Goal: Task Accomplishment & Management: Manage account settings

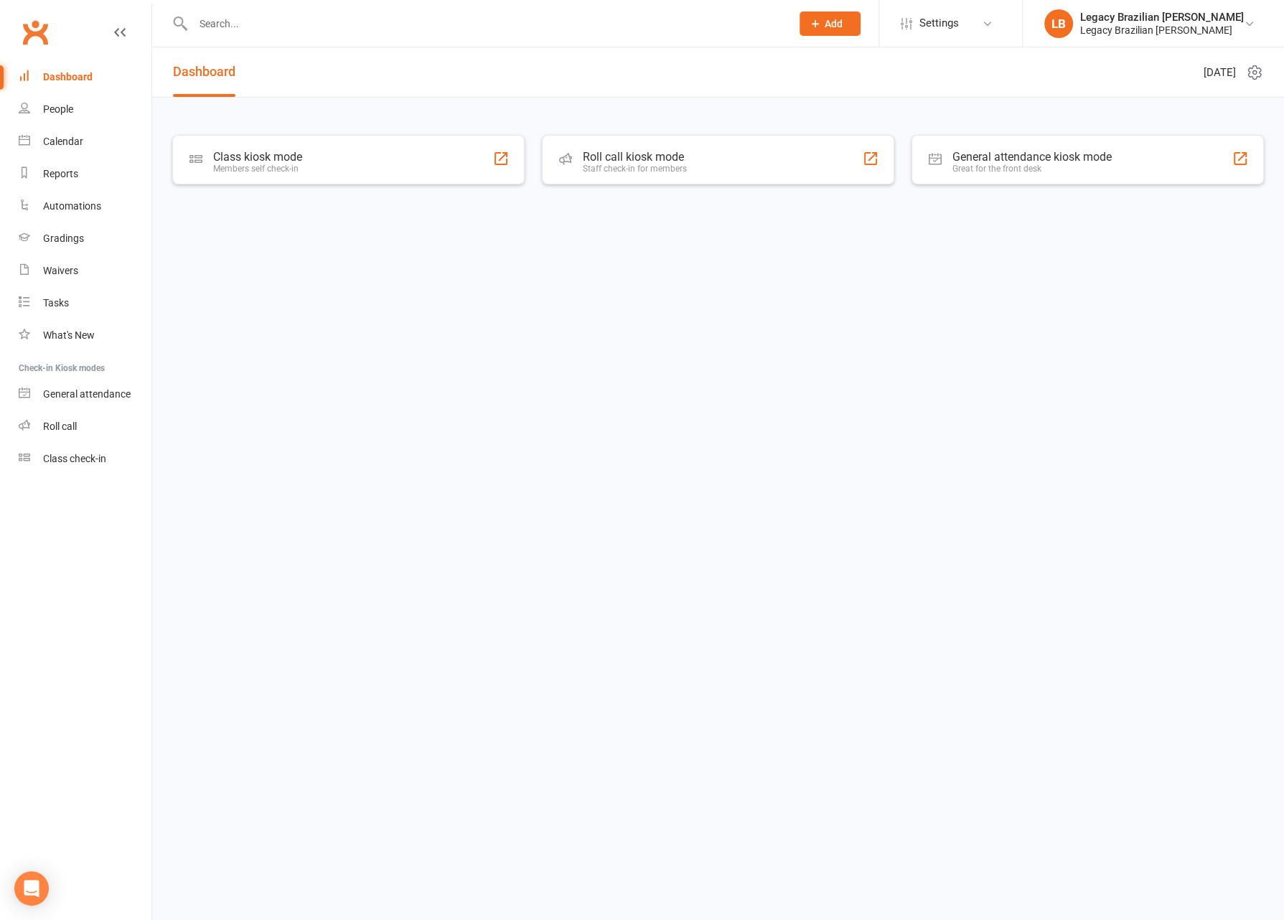
click at [329, 30] on input "text" at bounding box center [485, 24] width 592 height 20
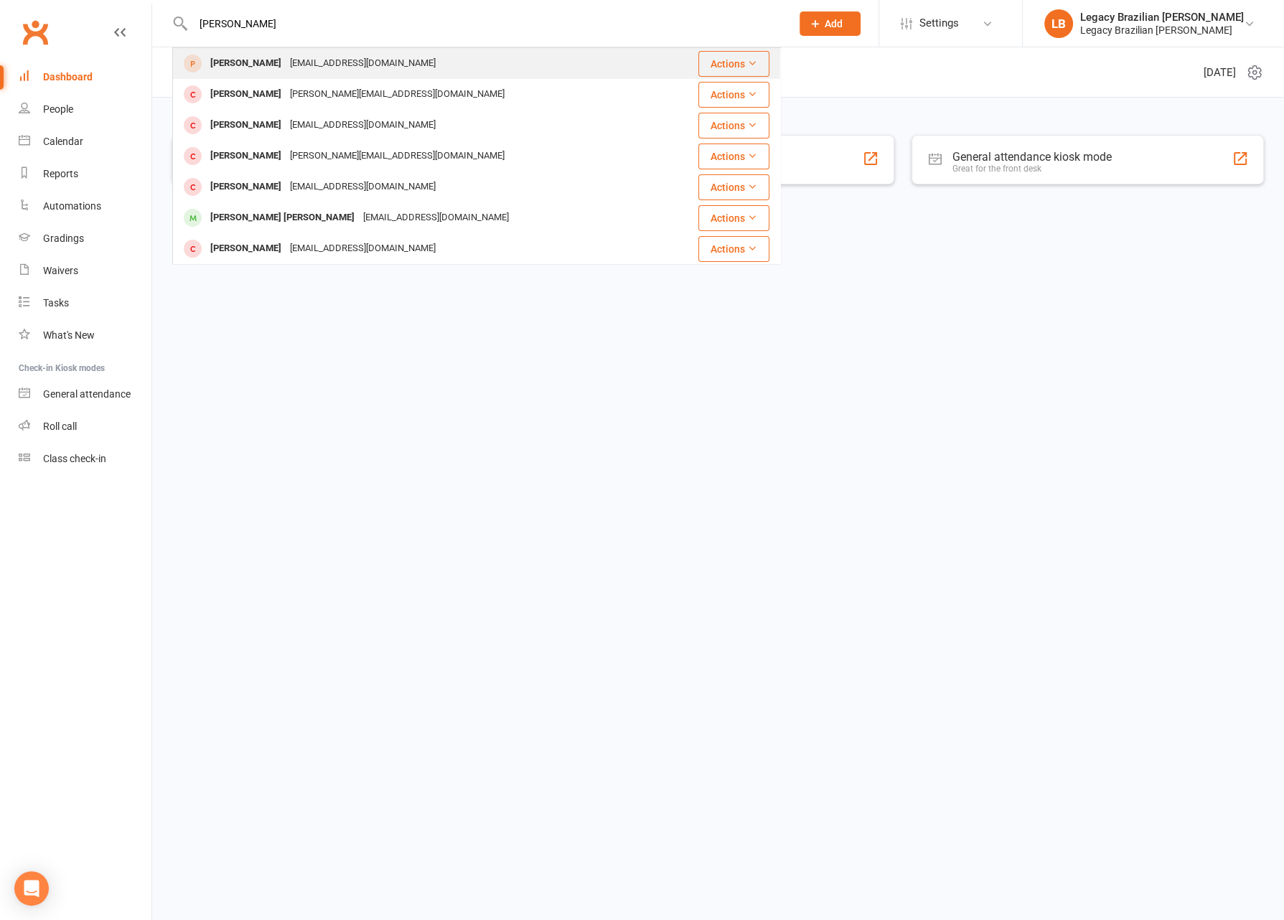
type input "[PERSON_NAME]"
click at [432, 70] on div "Joshua Voon jvoon88@gmail.com" at bounding box center [433, 63] width 518 height 29
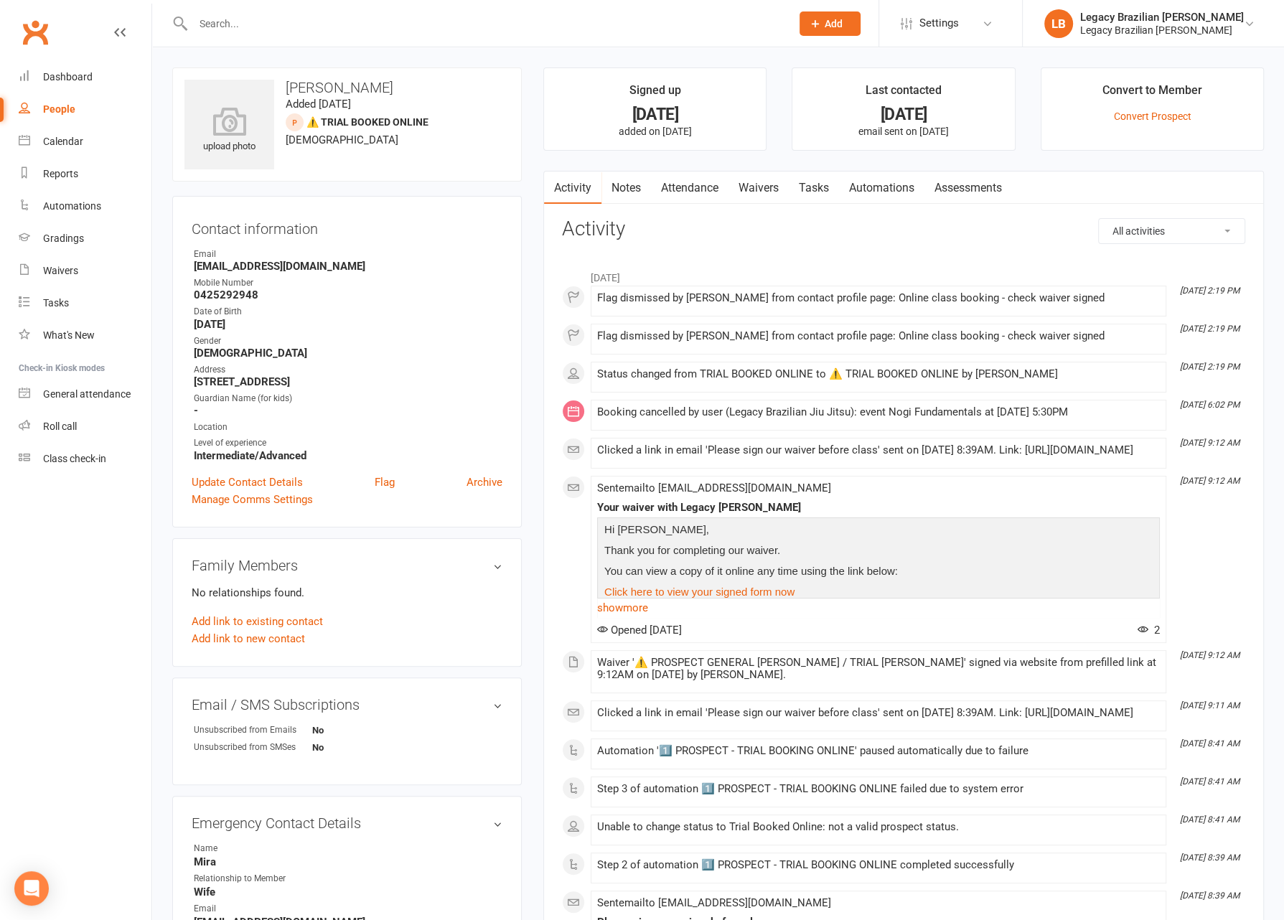
click at [681, 192] on link "Attendance" at bounding box center [690, 188] width 78 height 33
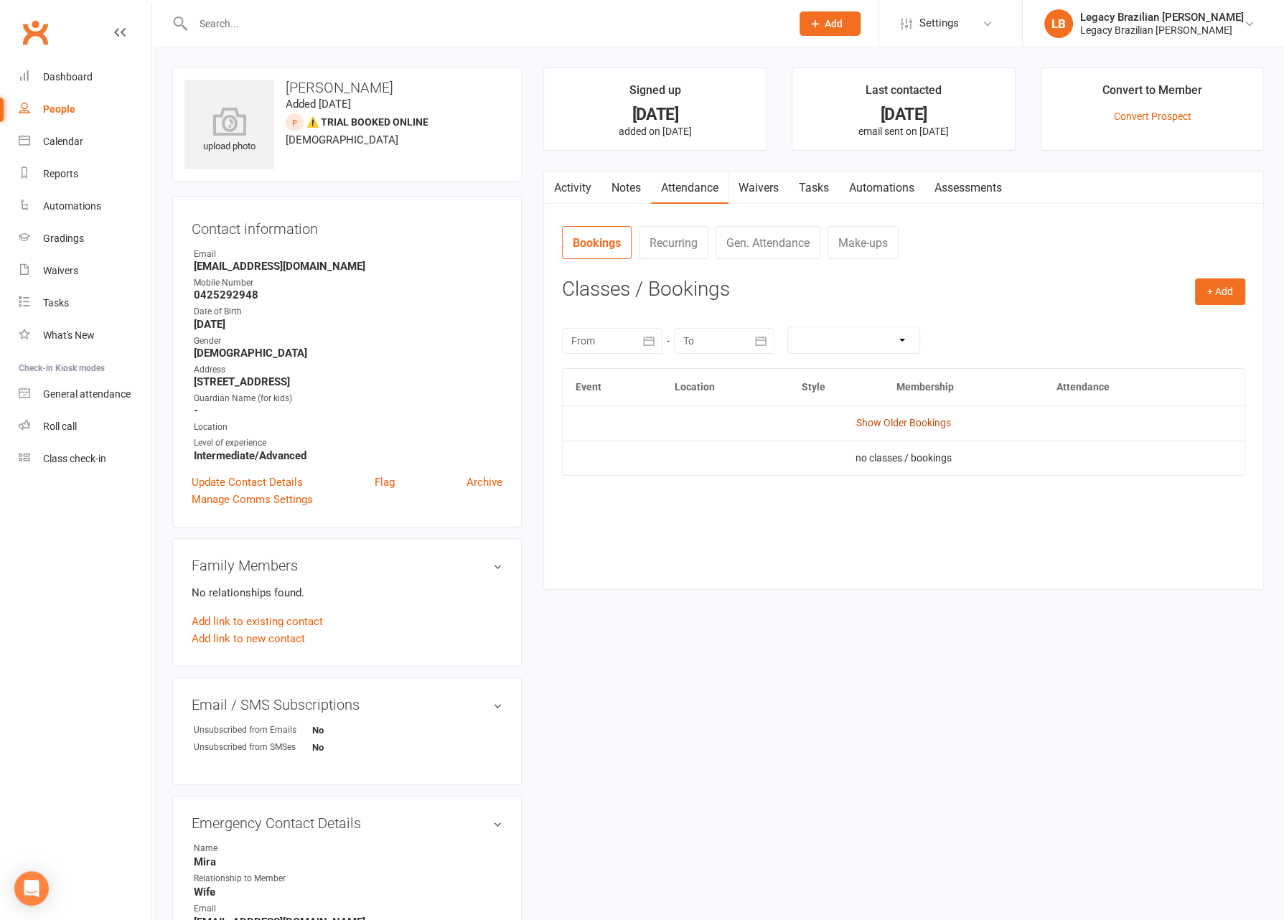
drag, startPoint x: 887, startPoint y: 431, endPoint x: 888, endPoint y: 422, distance: 8.7
click at [887, 431] on td "Show Older Bookings" at bounding box center [904, 423] width 682 height 34
click at [888, 421] on link "Show Older Bookings" at bounding box center [903, 422] width 95 height 11
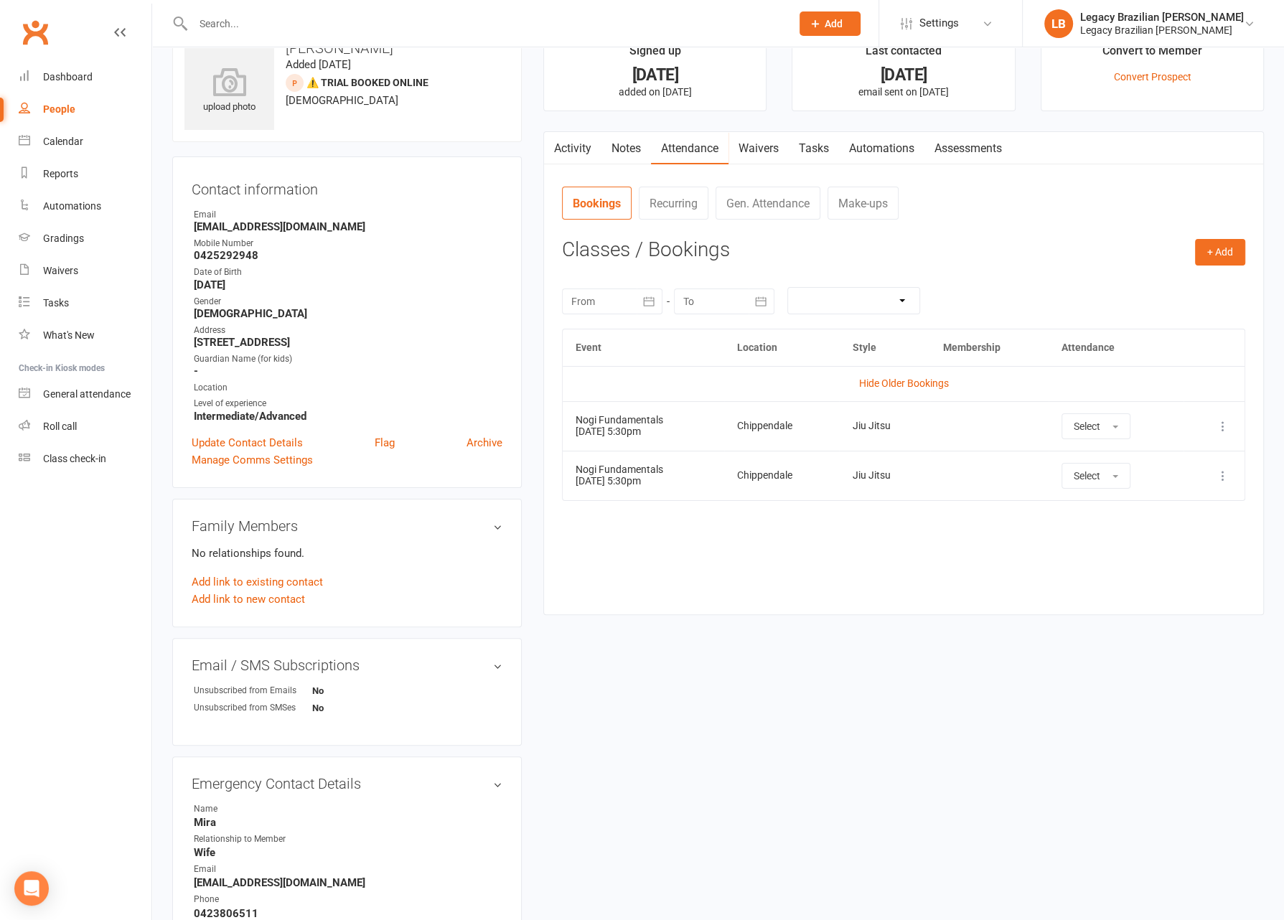
scroll to position [43, 0]
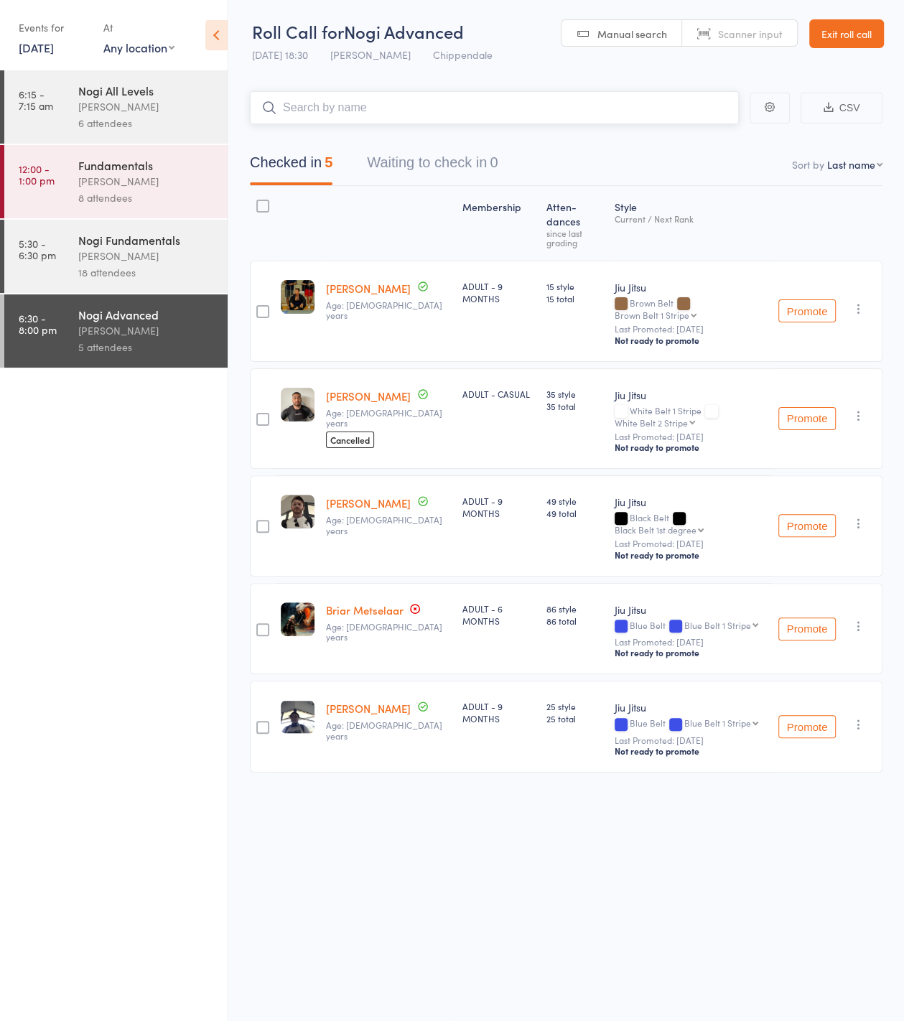
click at [475, 106] on input "search" at bounding box center [494, 107] width 489 height 33
type input "alicia wright"
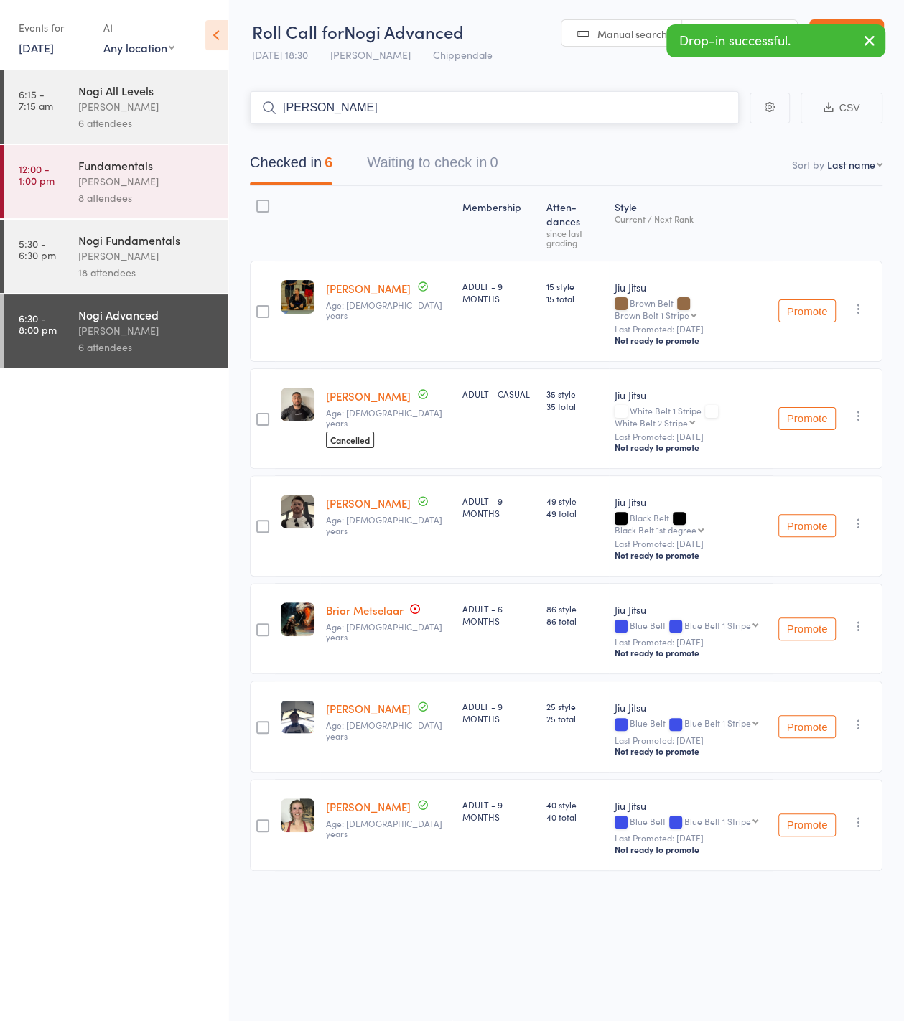
type input "christian"
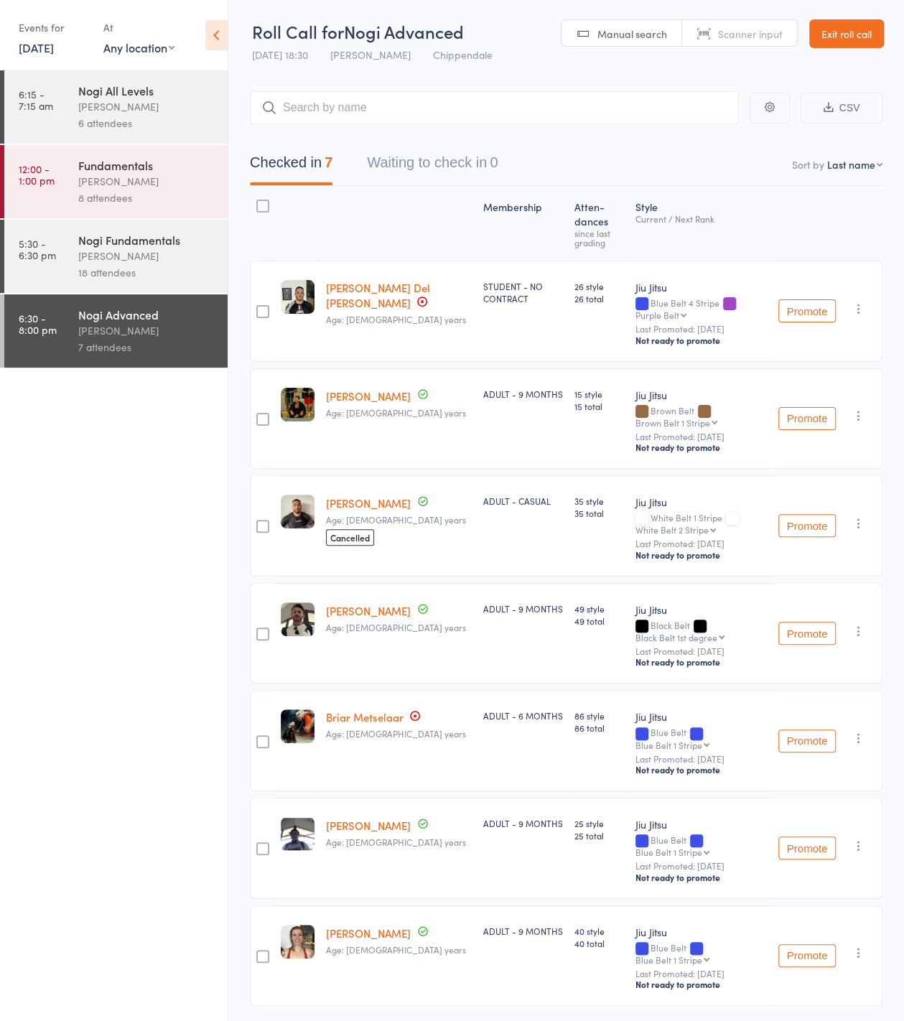
click at [383, 280] on link "[PERSON_NAME] Del [PERSON_NAME]" at bounding box center [378, 295] width 104 height 30
click at [686, 310] on select "Purple Belt Purple Belt 1 Stripe Purple Belt 2 Stripe Purple Belt 3 Stripe Purp…" at bounding box center [660, 314] width 51 height 9
click at [399, 124] on div "Checked in 7 Waiting to check in 0" at bounding box center [566, 155] width 632 height 62
click at [435, 108] on input "search" at bounding box center [494, 107] width 489 height 33
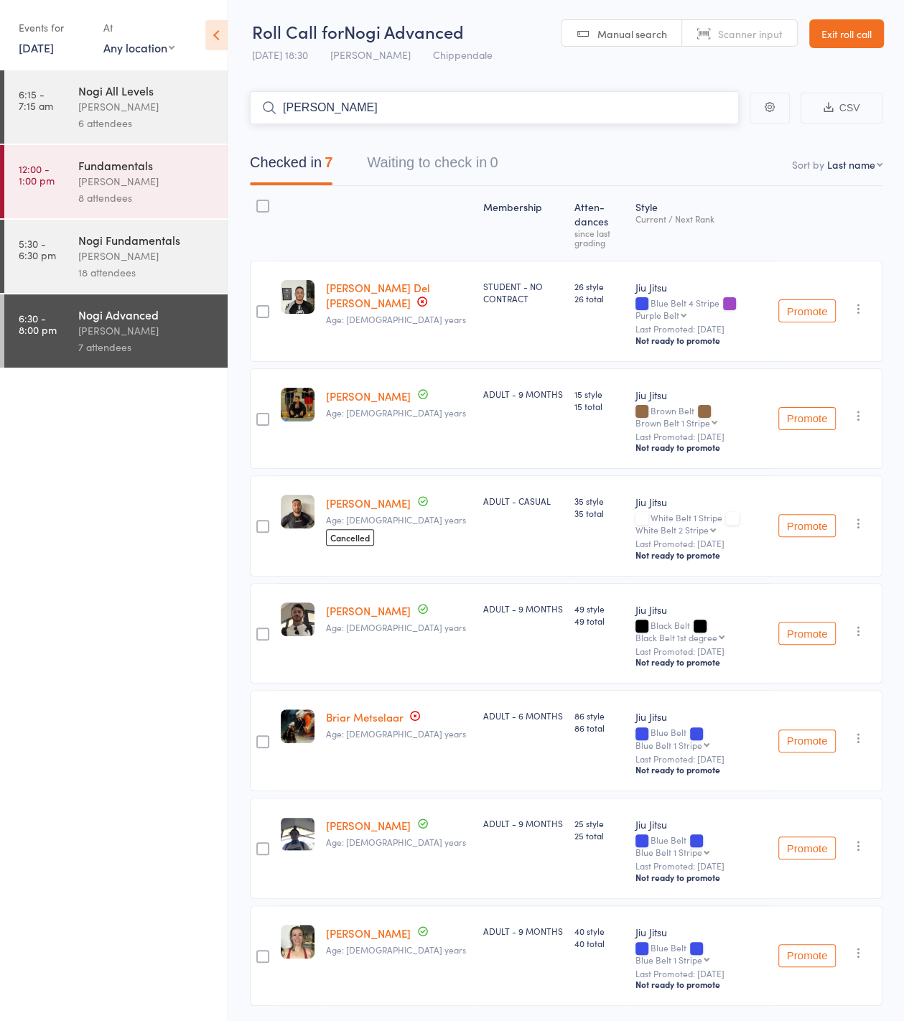
type input "joseph loo"
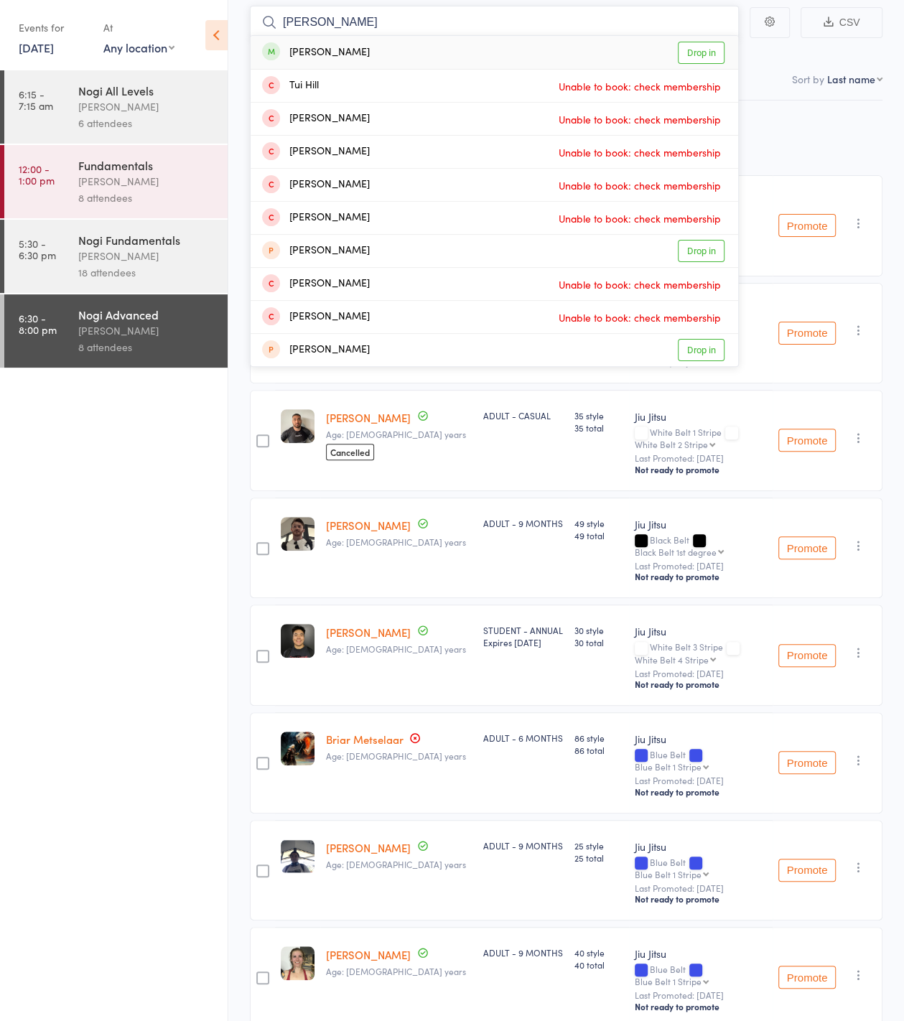
type input "tui heller"
click at [548, 52] on div "Tui Hellermann-Grech Drop in" at bounding box center [494, 52] width 487 height 33
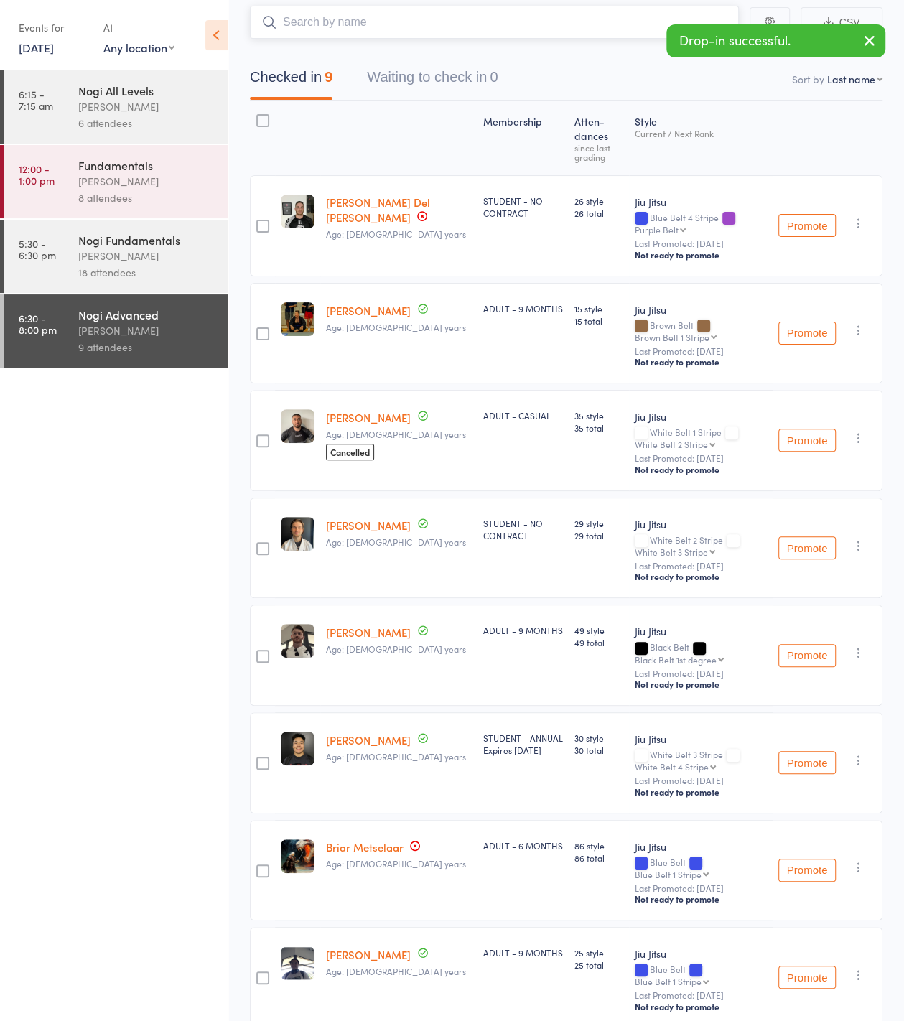
click at [504, 29] on input "search" at bounding box center [494, 22] width 489 height 33
type input "callum"
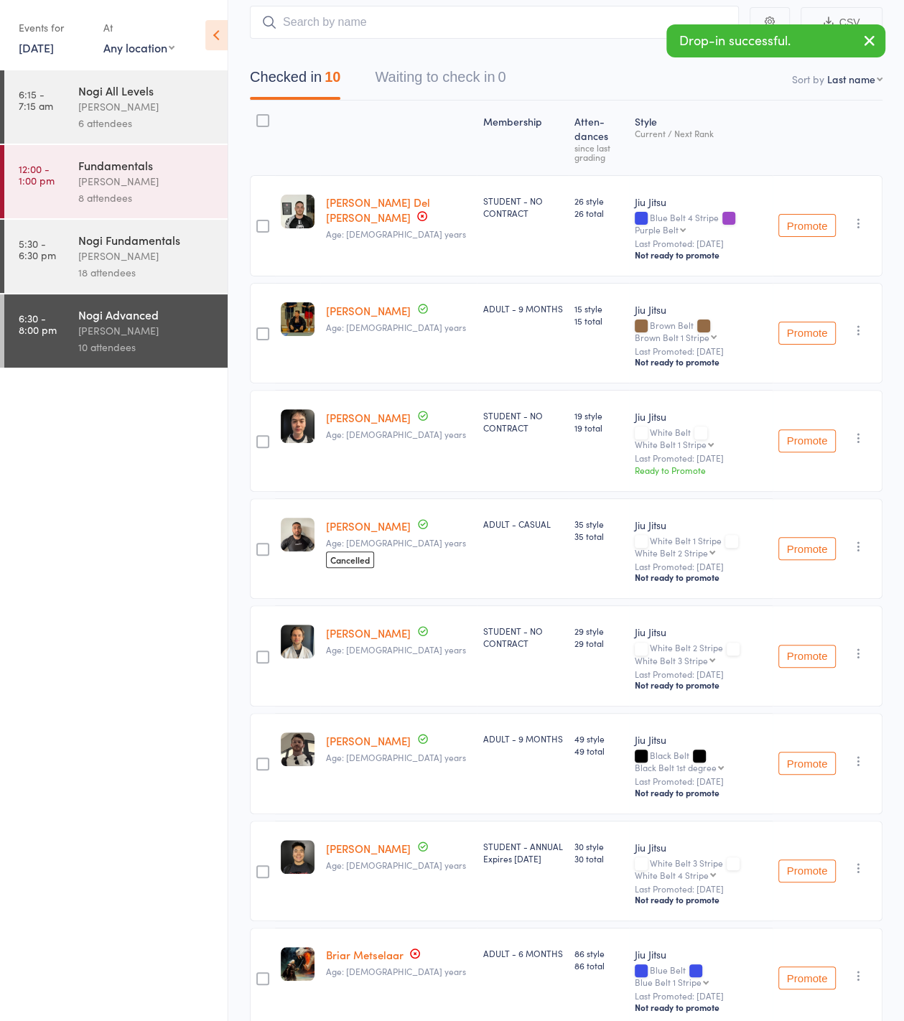
click at [401, 39] on div "Checked in 10 Waiting to check in 0" at bounding box center [566, 70] width 632 height 62
click at [403, 30] on input "search" at bounding box center [494, 22] width 489 height 33
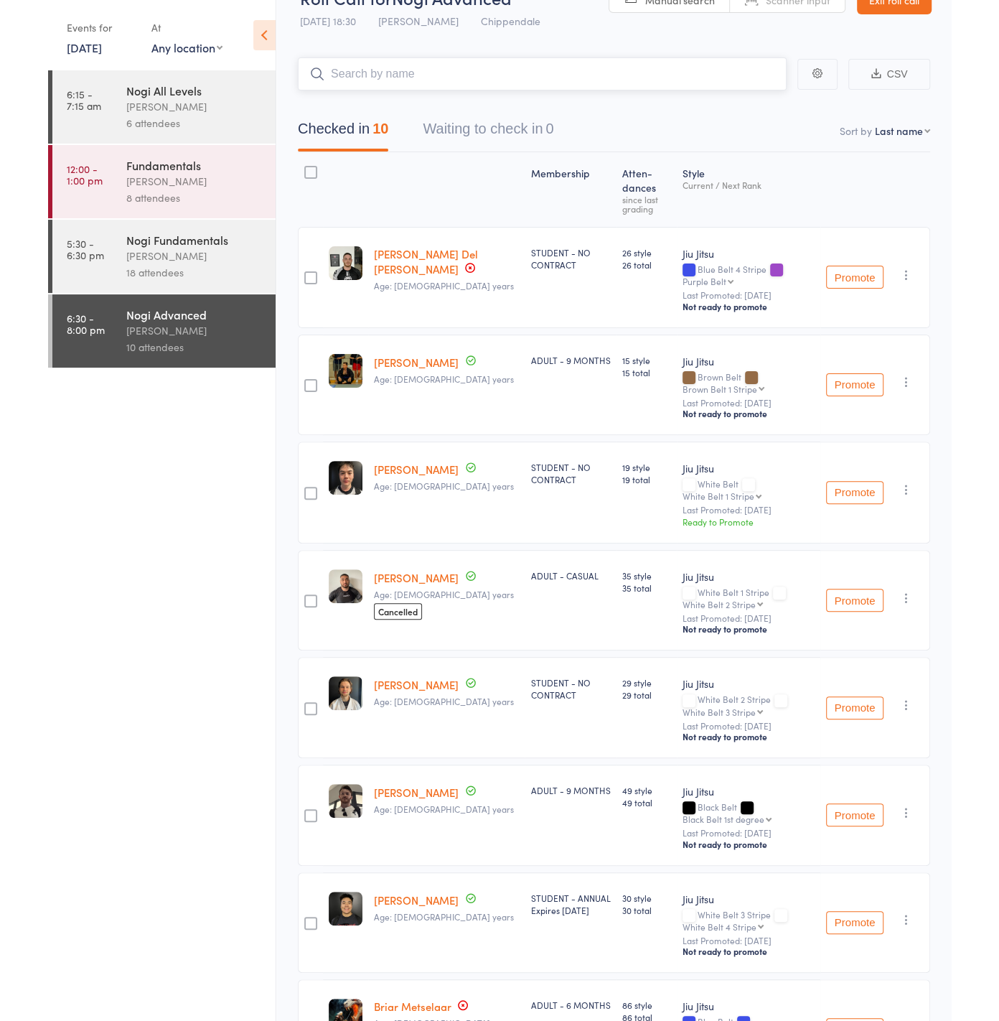
scroll to position [37, 0]
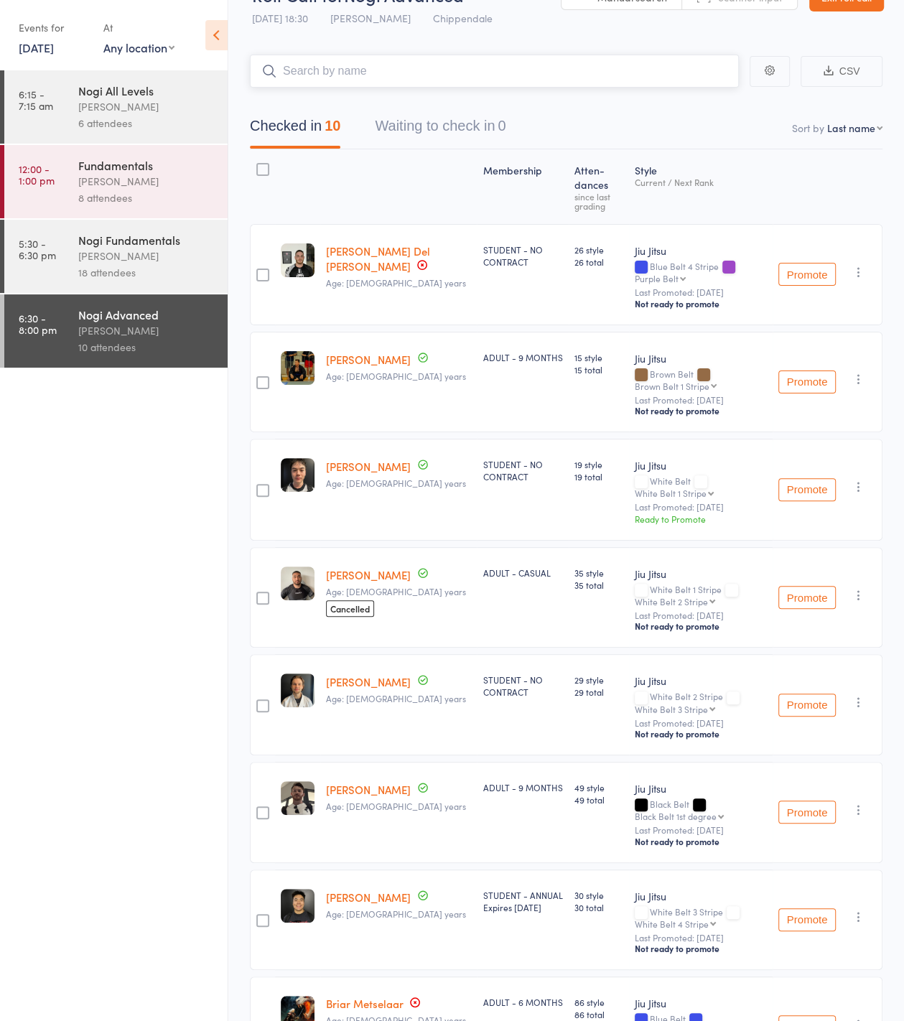
click at [335, 75] on input "search" at bounding box center [494, 71] width 489 height 33
type input "max caminer"
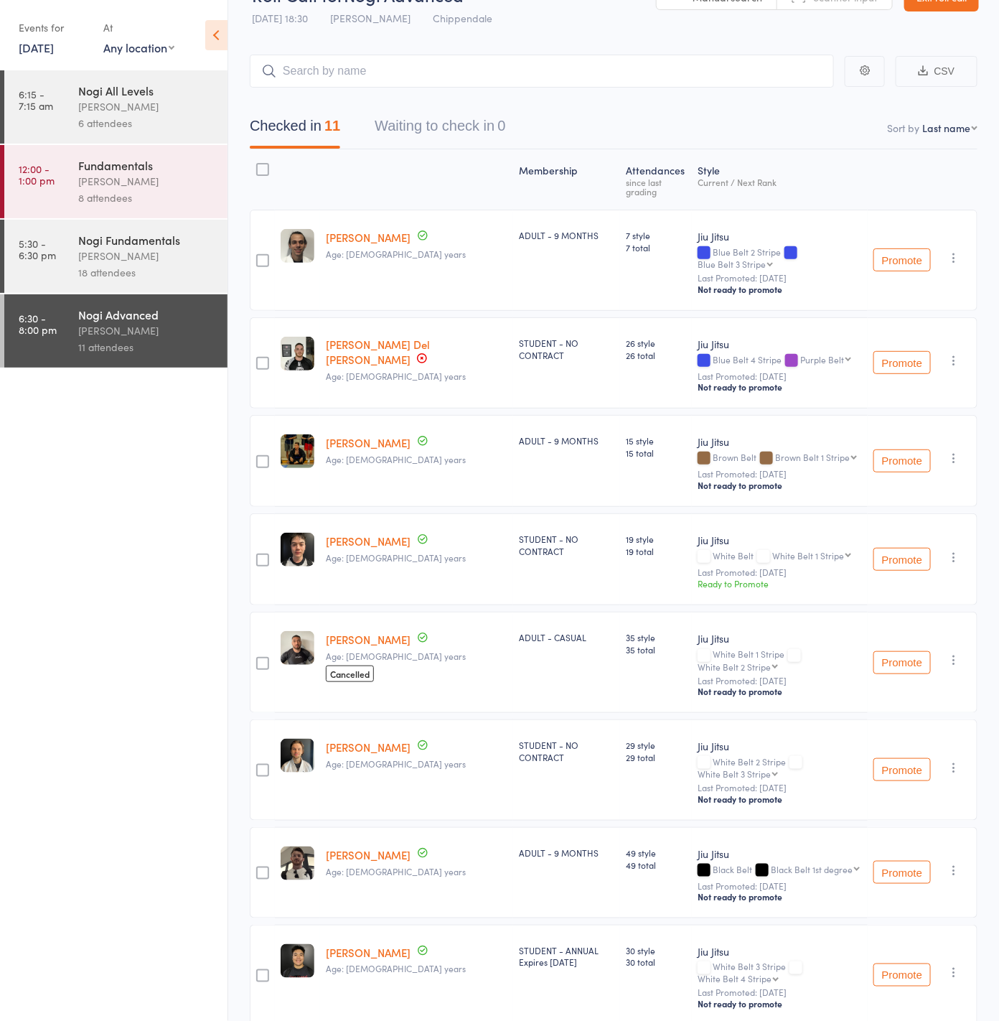
scroll to position [34, 0]
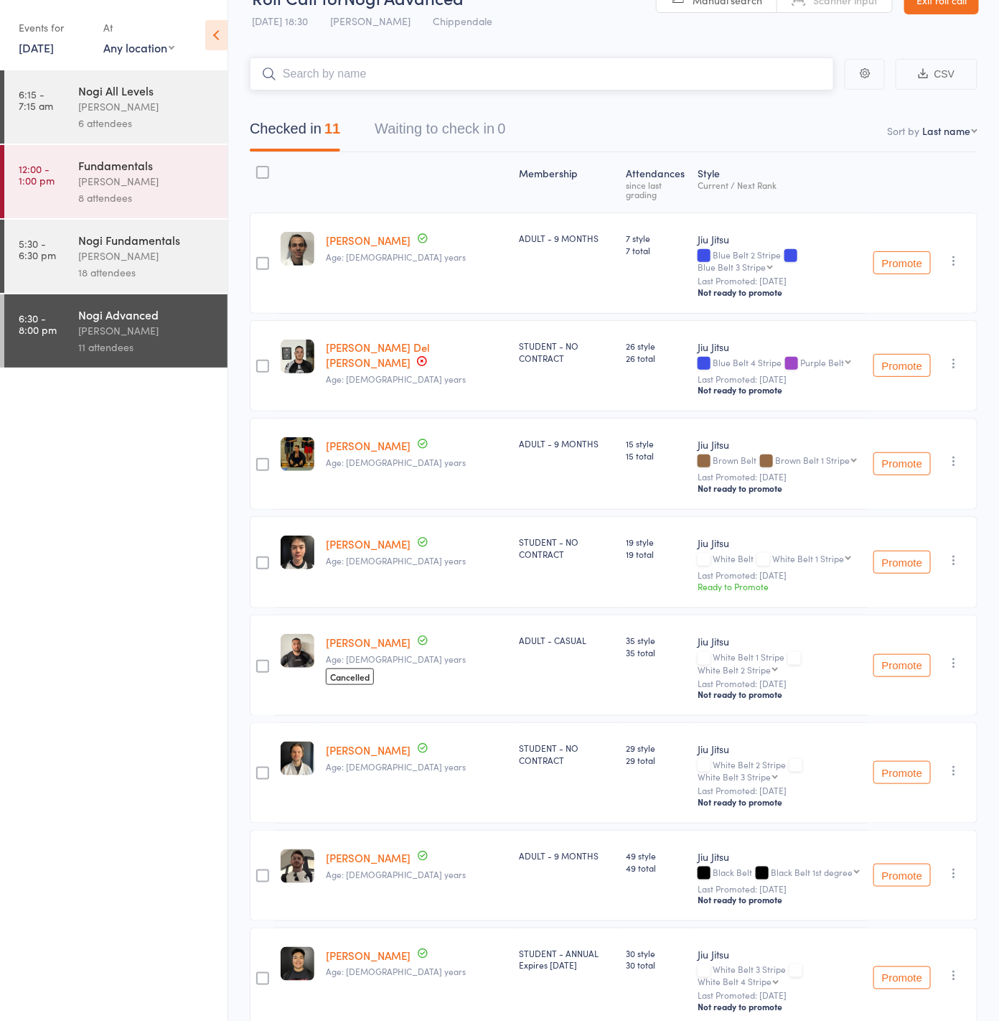
click at [357, 61] on input "search" at bounding box center [542, 73] width 584 height 33
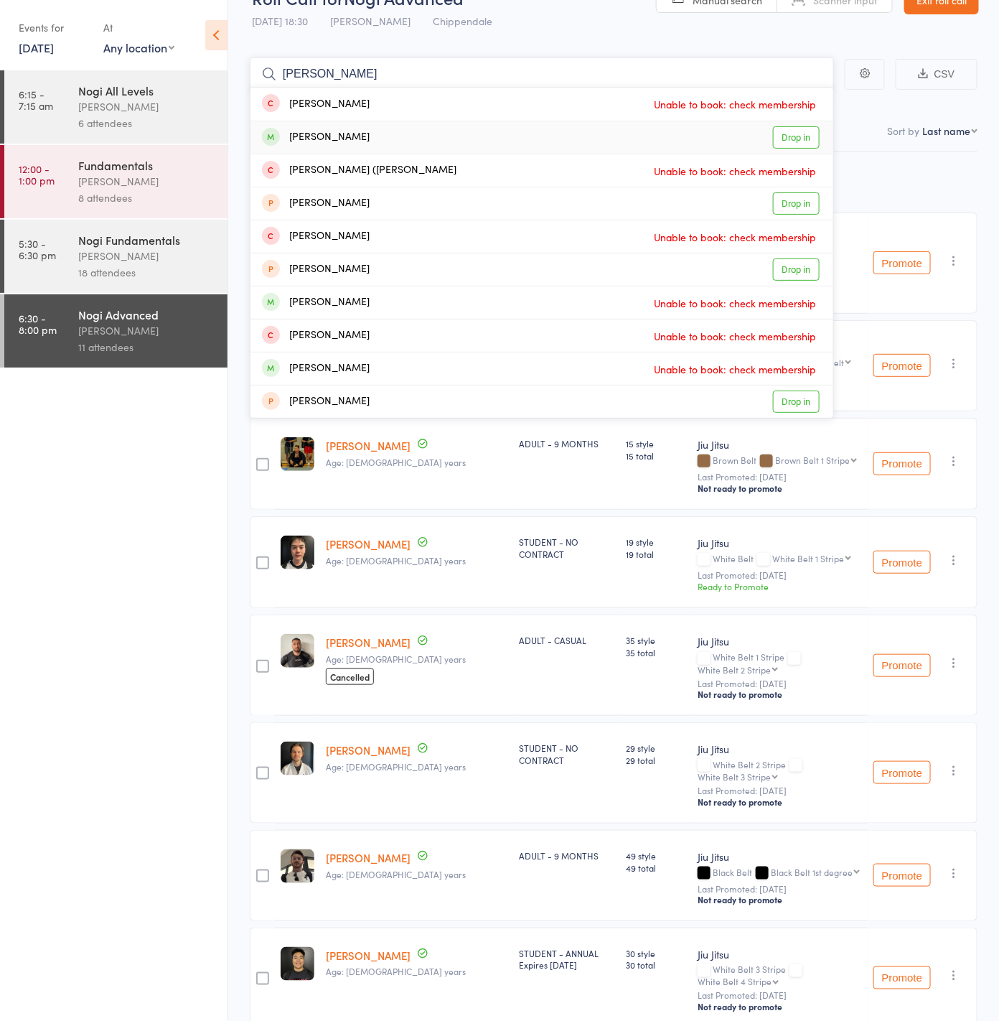
type input "lucy"
click at [810, 136] on link "Drop in" at bounding box center [796, 137] width 47 height 22
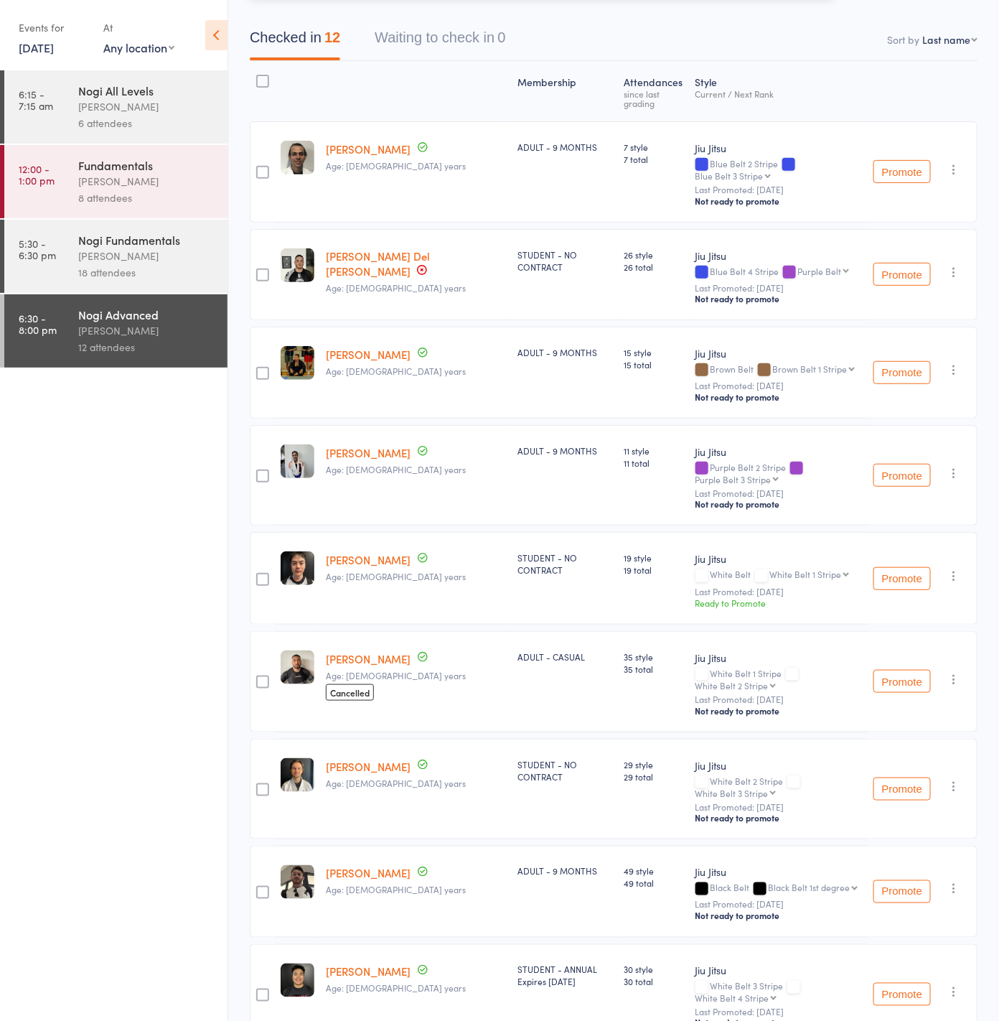
scroll to position [128, 0]
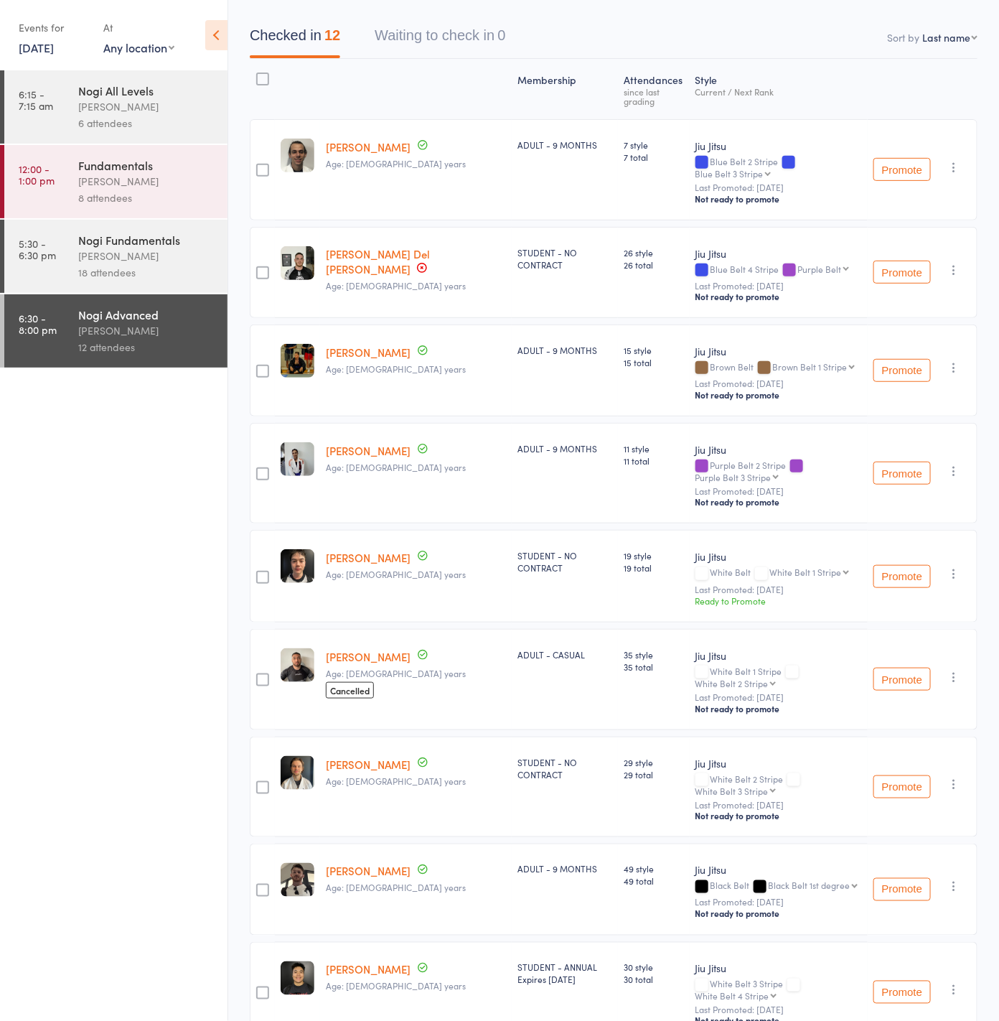
click at [903, 565] on button "button" at bounding box center [953, 573] width 17 height 17
click at [903, 688] on li "Remove" at bounding box center [902, 697] width 118 height 19
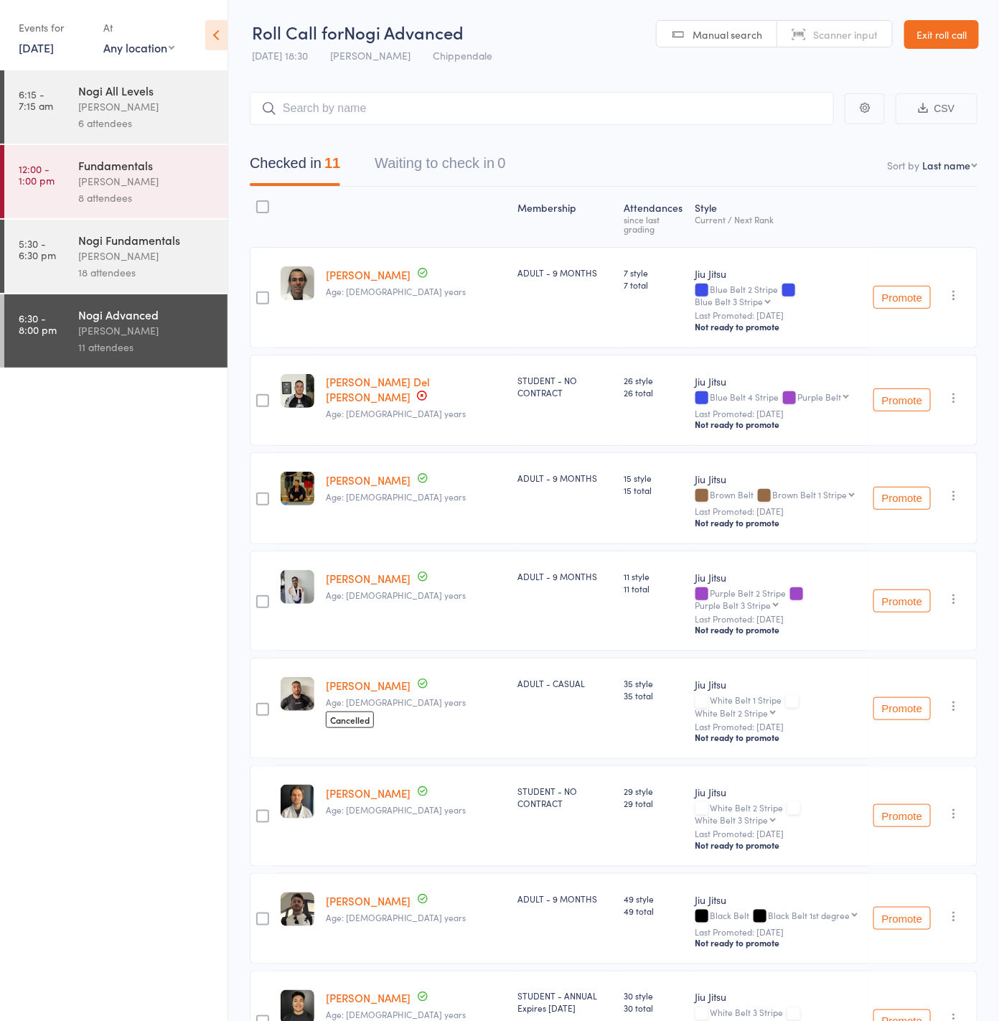
scroll to position [11, 0]
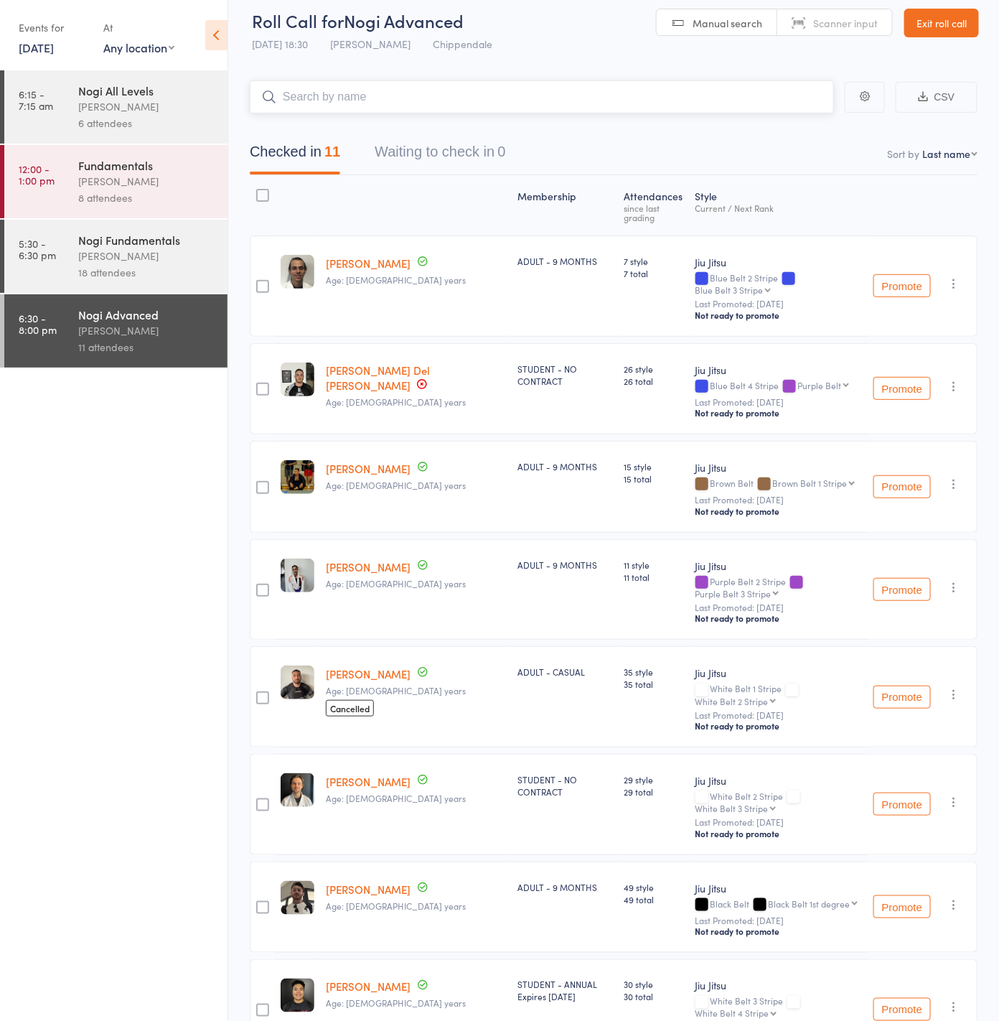
click at [395, 103] on input "search" at bounding box center [542, 96] width 584 height 33
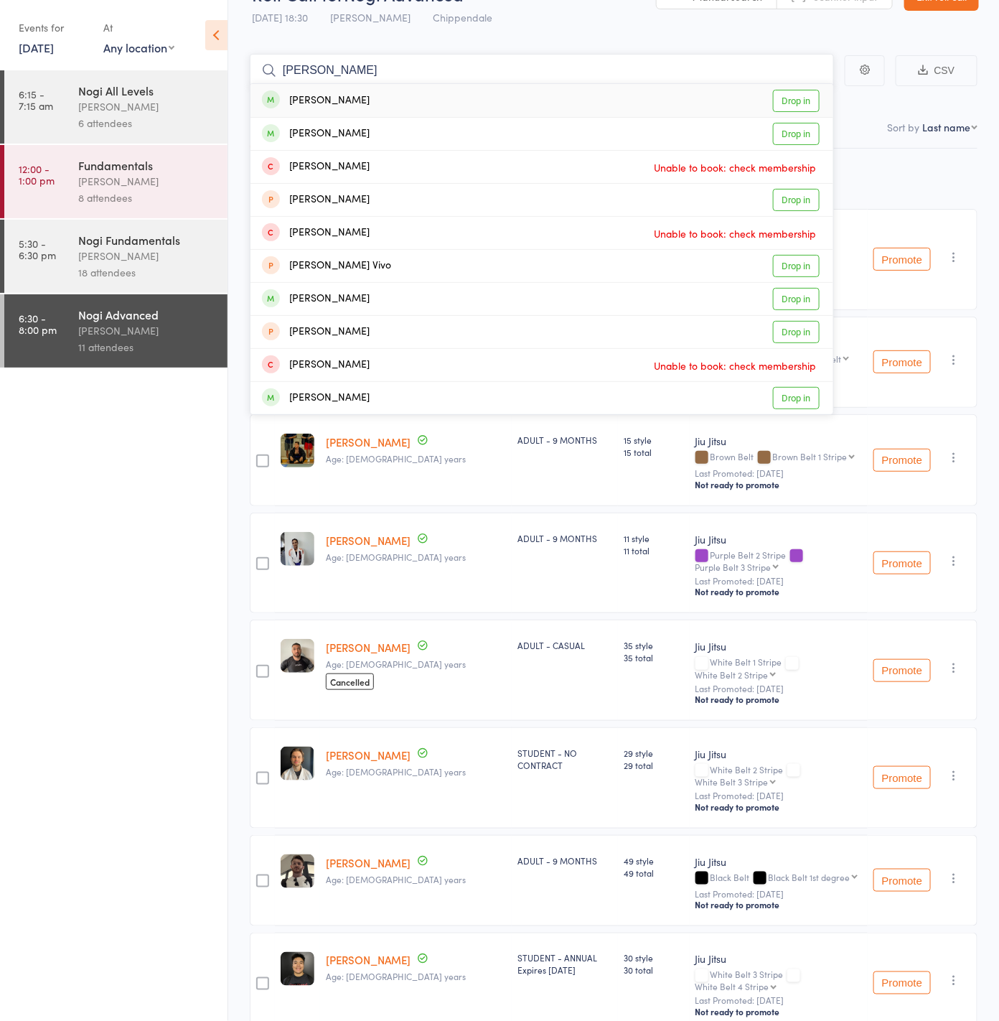
scroll to position [40, 0]
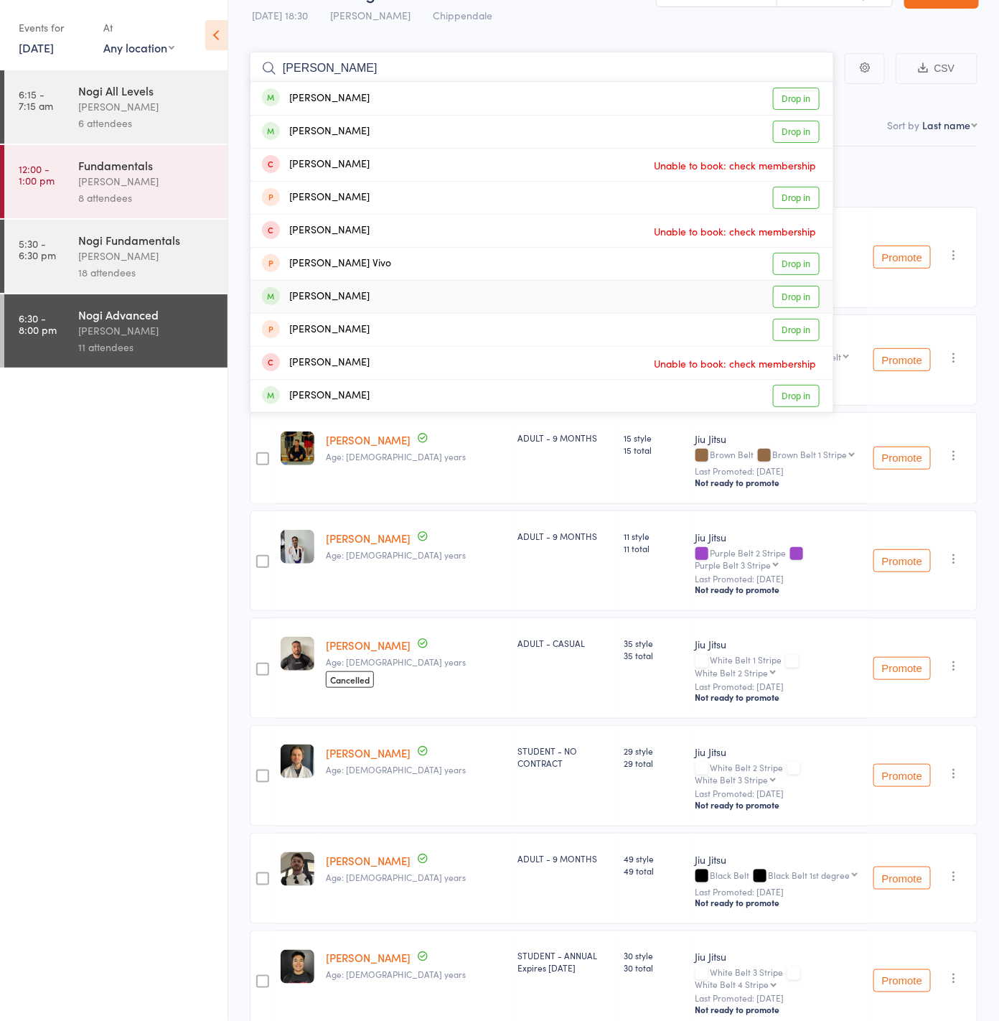
type input "victor"
click at [794, 289] on link "Drop in" at bounding box center [796, 297] width 47 height 22
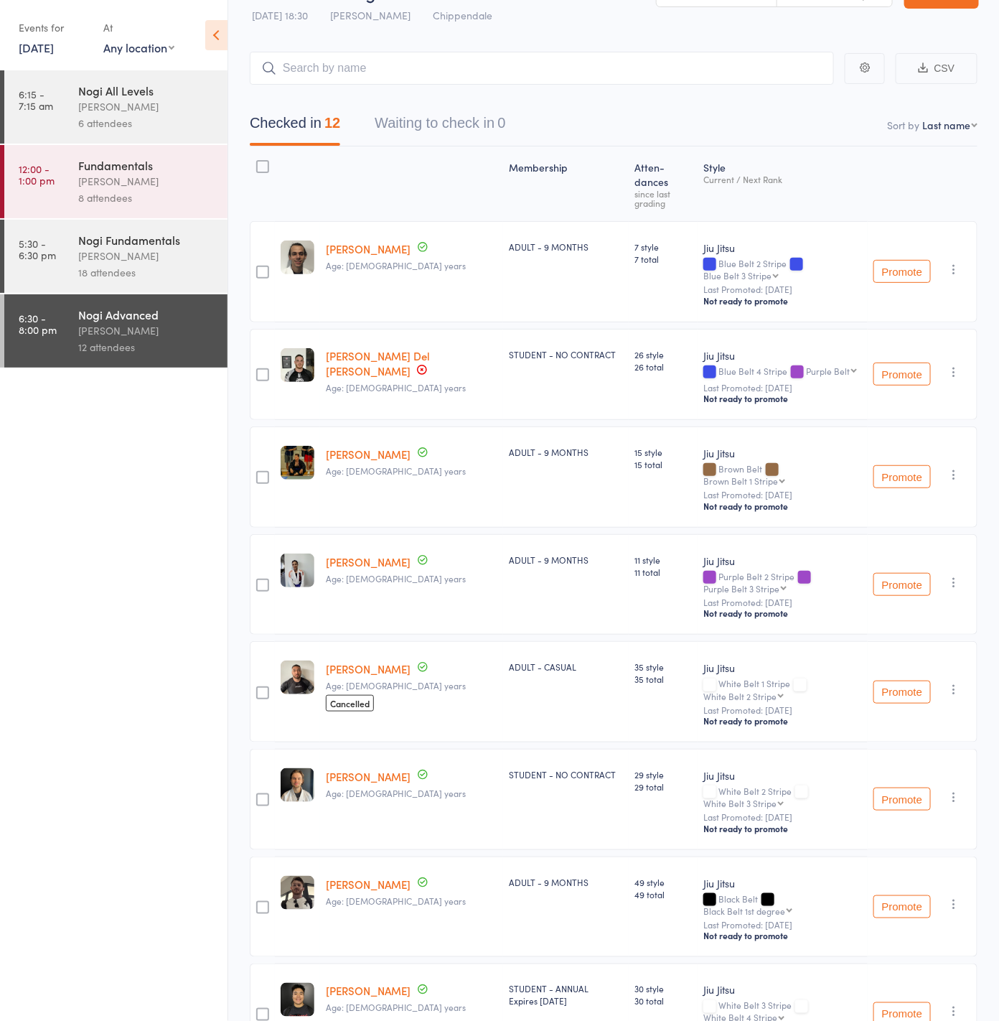
click at [749, 584] on select "Purple Belt 3 Stripe Purple Belt 4 Stripe Brown Belt Brown Belt 1 Stripe Brown …" at bounding box center [744, 588] width 83 height 9
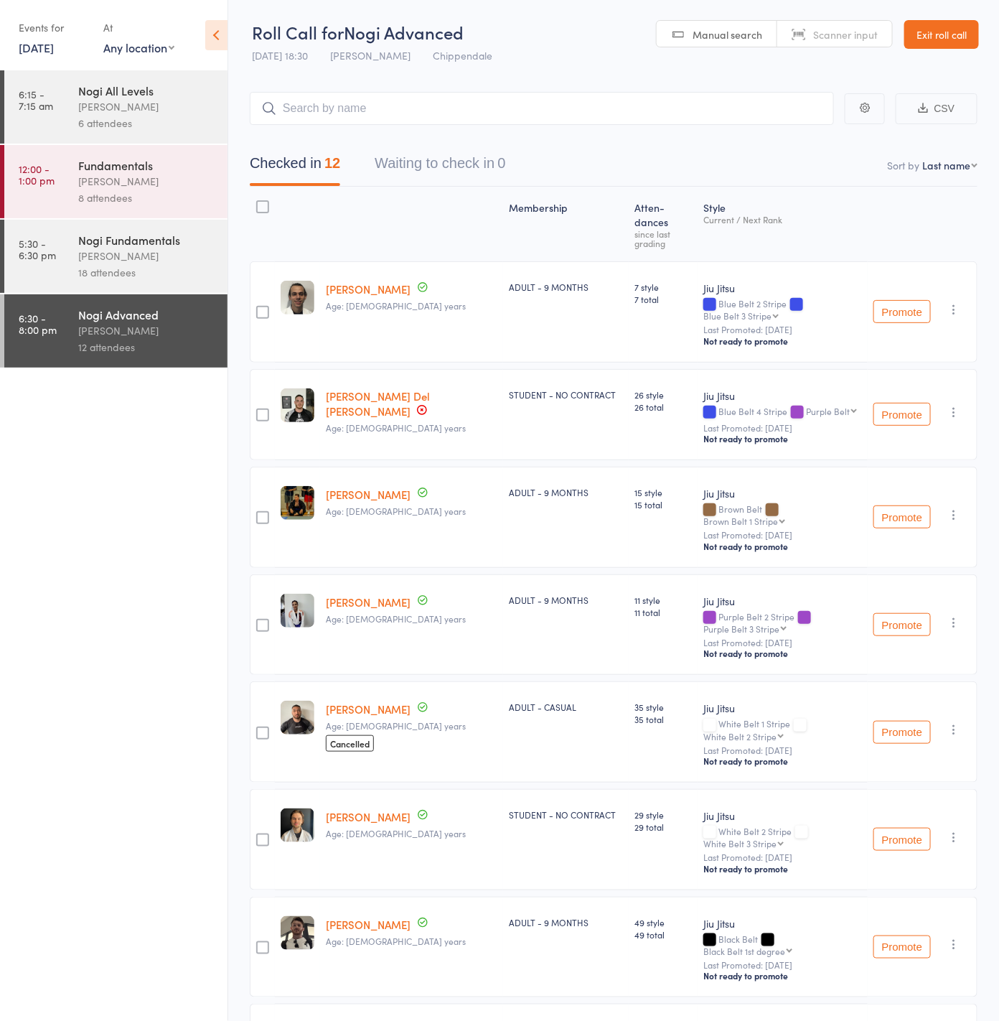
click at [814, 406] on select "Purple Belt Purple Belt 1 Stripe Purple Belt 2 Stripe Purple Belt 3 Stripe Purp…" at bounding box center [831, 410] width 51 height 9
click at [733, 406] on div "Blue Belt 4 Stripe Purple Belt Purple Belt Purple Belt 1 Stripe Purple Belt 2 S…" at bounding box center [782, 412] width 159 height 12
click at [829, 406] on select "Purple Belt Purple Belt 1 Stripe Purple Belt 2 Stripe Purple Belt 3 Stripe Purp…" at bounding box center [831, 410] width 51 height 9
click at [729, 406] on div "Blue Belt 4 Stripe Purple Belt Purple Belt Purple Belt 1 Stripe Purple Belt 2 S…" at bounding box center [782, 412] width 159 height 12
click at [368, 388] on link "[PERSON_NAME] Del [PERSON_NAME]" at bounding box center [378, 403] width 104 height 30
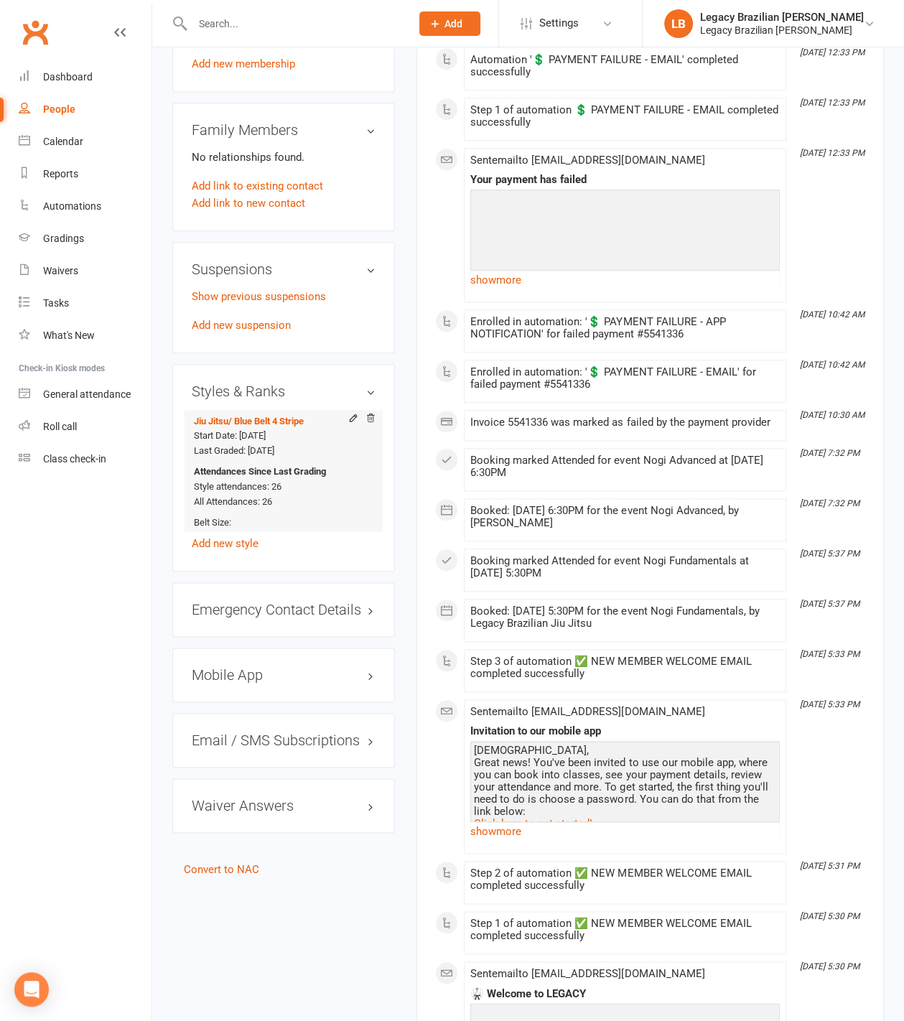
scroll to position [777, 0]
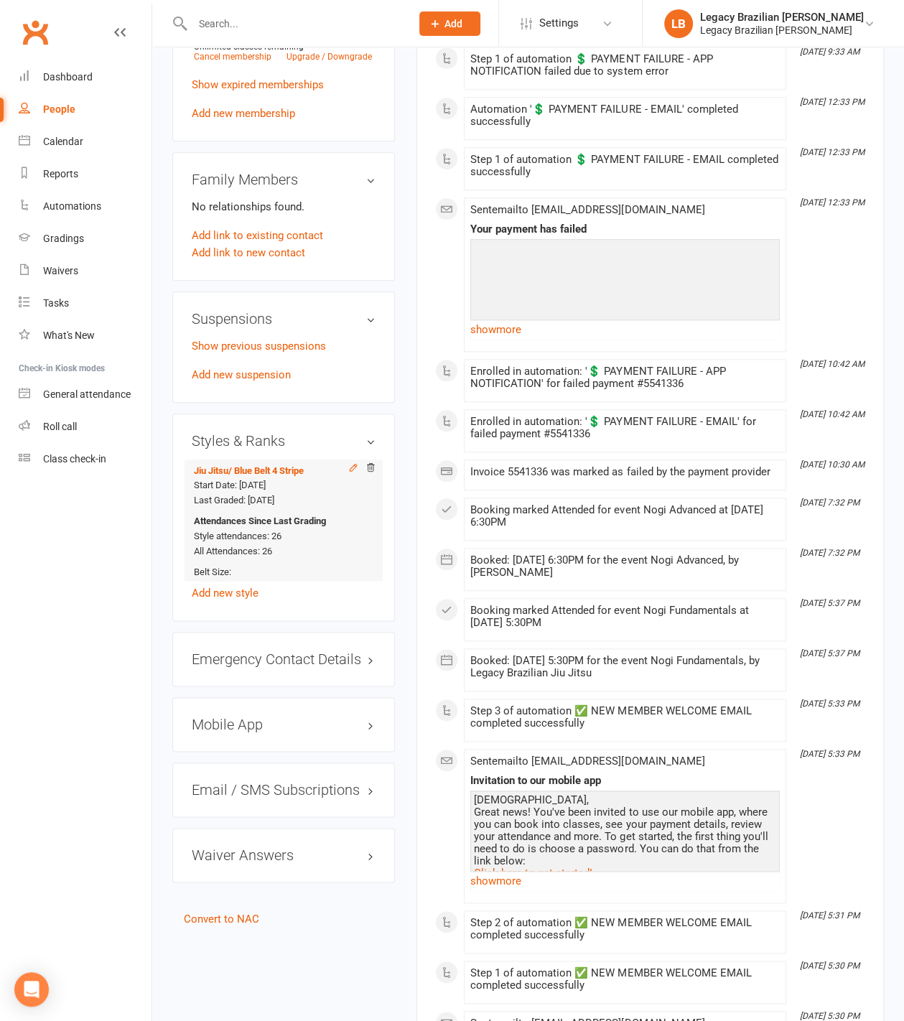
click at [352, 462] on icon at bounding box center [353, 467] width 10 height 10
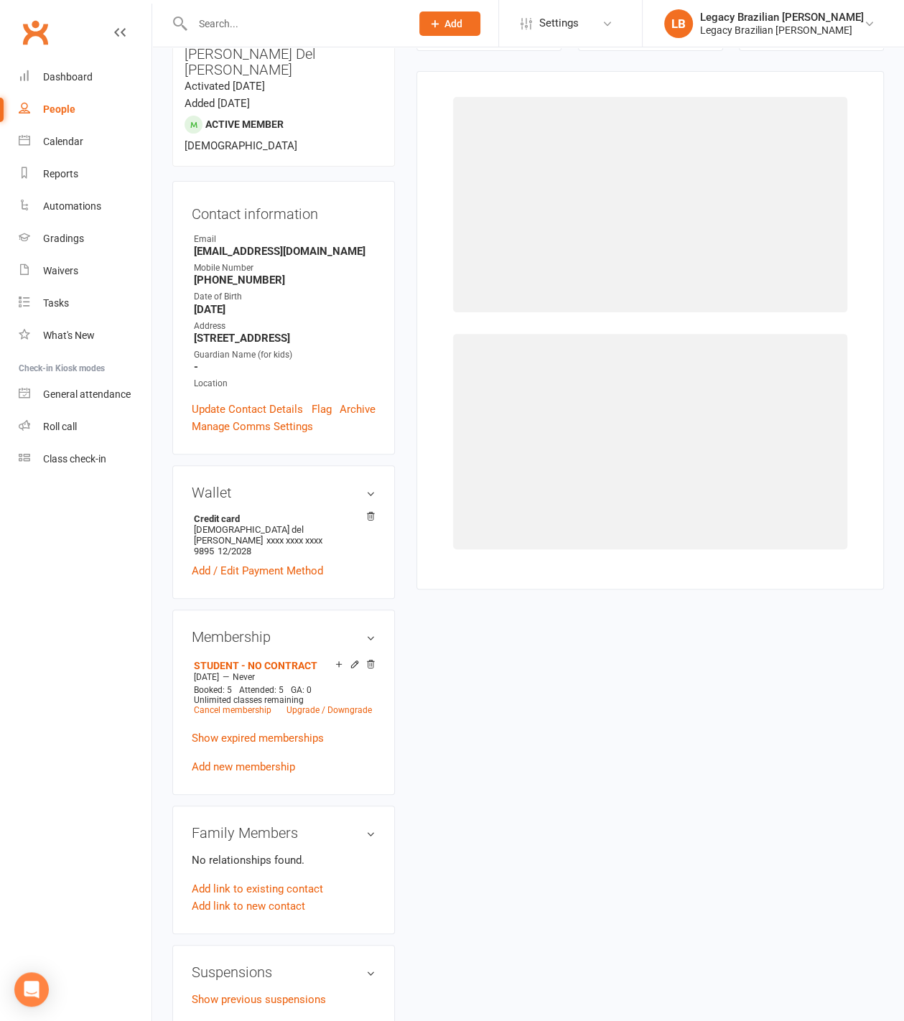
scroll to position [122, 0]
select select "30155"
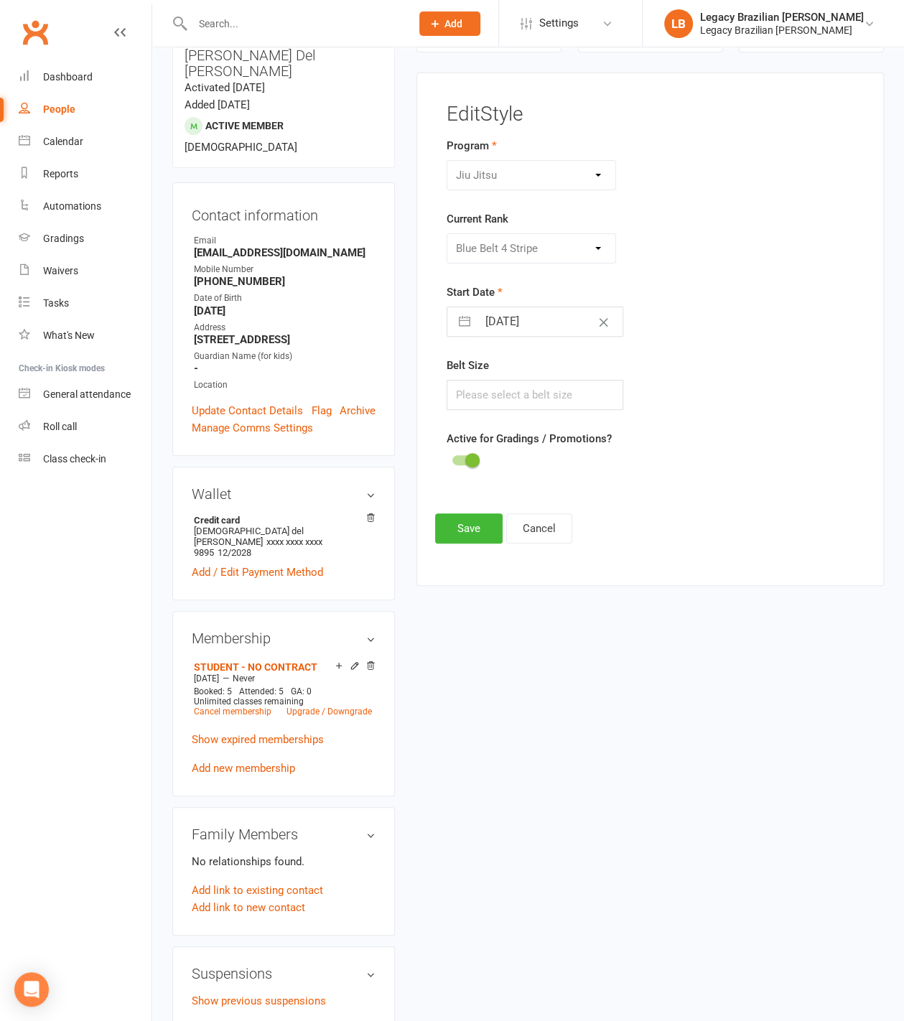
click at [536, 186] on div "Jiu Jitsu Kids Jiu Jitsu" at bounding box center [530, 175] width 169 height 30
click at [549, 248] on div "Please Select Starting Rank White Belt White Belt 1 Stripe White Belt 2 Stripe …" at bounding box center [530, 248] width 169 height 30
click at [599, 322] on icon "Clear Date" at bounding box center [603, 322] width 9 height 9
click at [597, 258] on div "Please Select Starting Rank White Belt White Belt 1 Stripe White Belt 2 Stripe …" at bounding box center [530, 248] width 169 height 30
click at [597, 250] on div "Please Select Starting Rank White Belt White Belt 1 Stripe White Belt 2 Stripe …" at bounding box center [530, 248] width 169 height 30
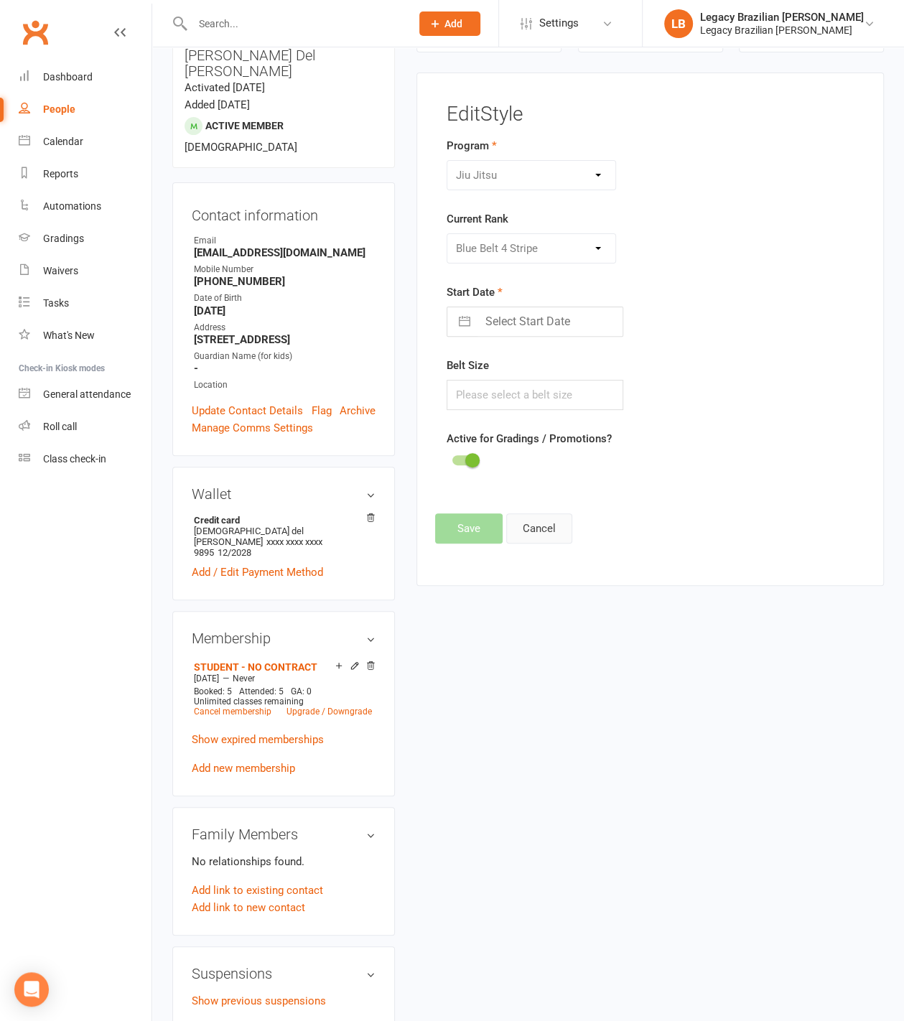
click at [548, 516] on button "Cancel" at bounding box center [539, 528] width 66 height 30
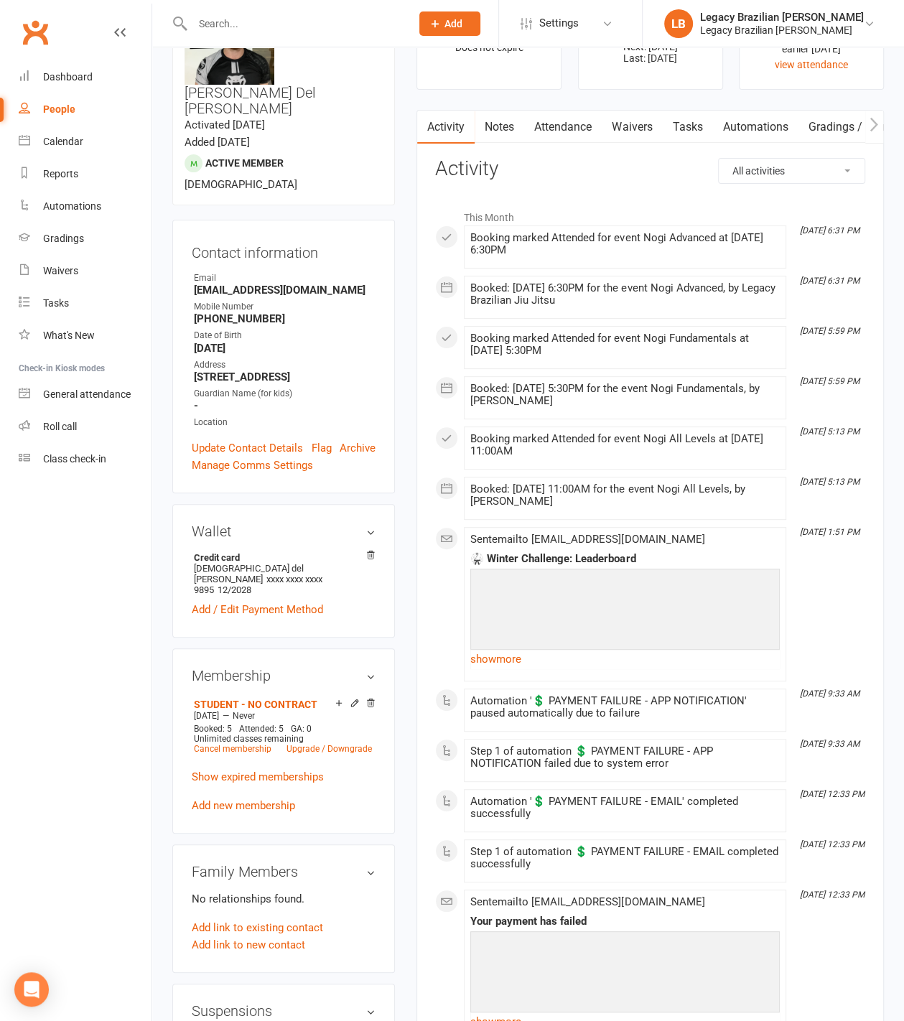
scroll to position [0, 0]
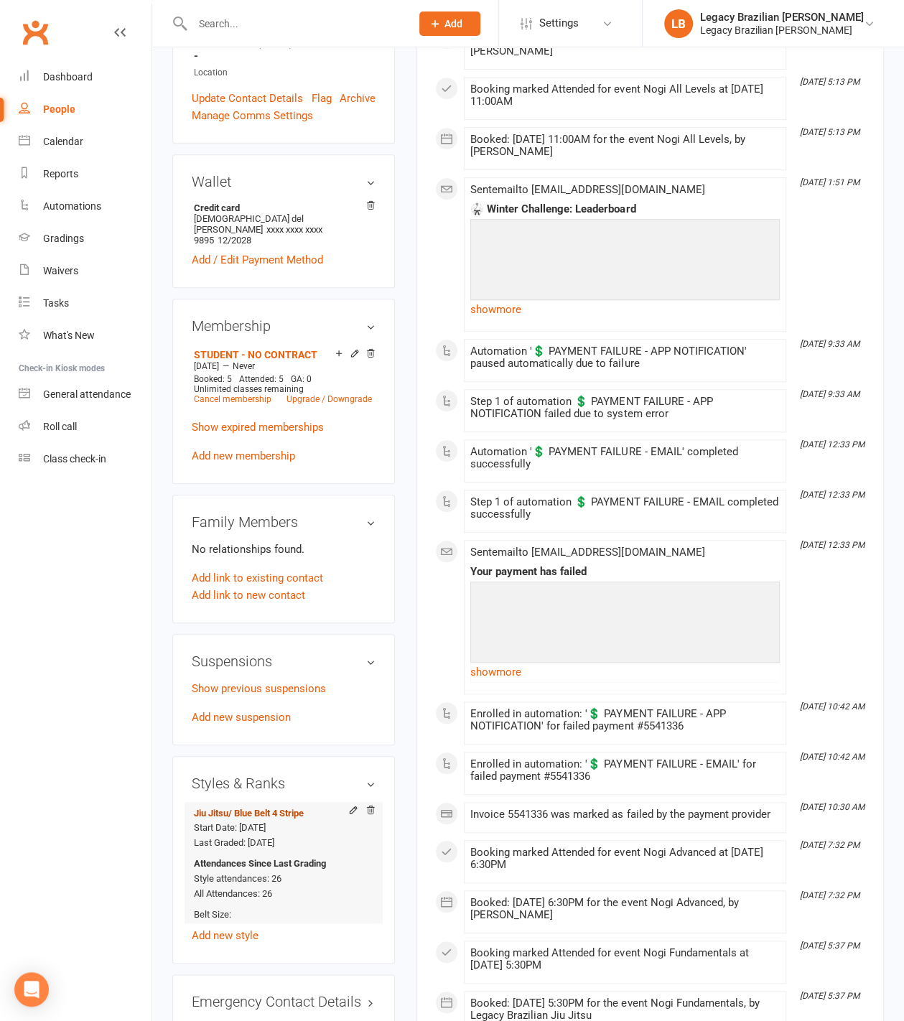
click at [294, 808] on span "/ Blue Belt 4 Stripe" at bounding box center [265, 813] width 75 height 11
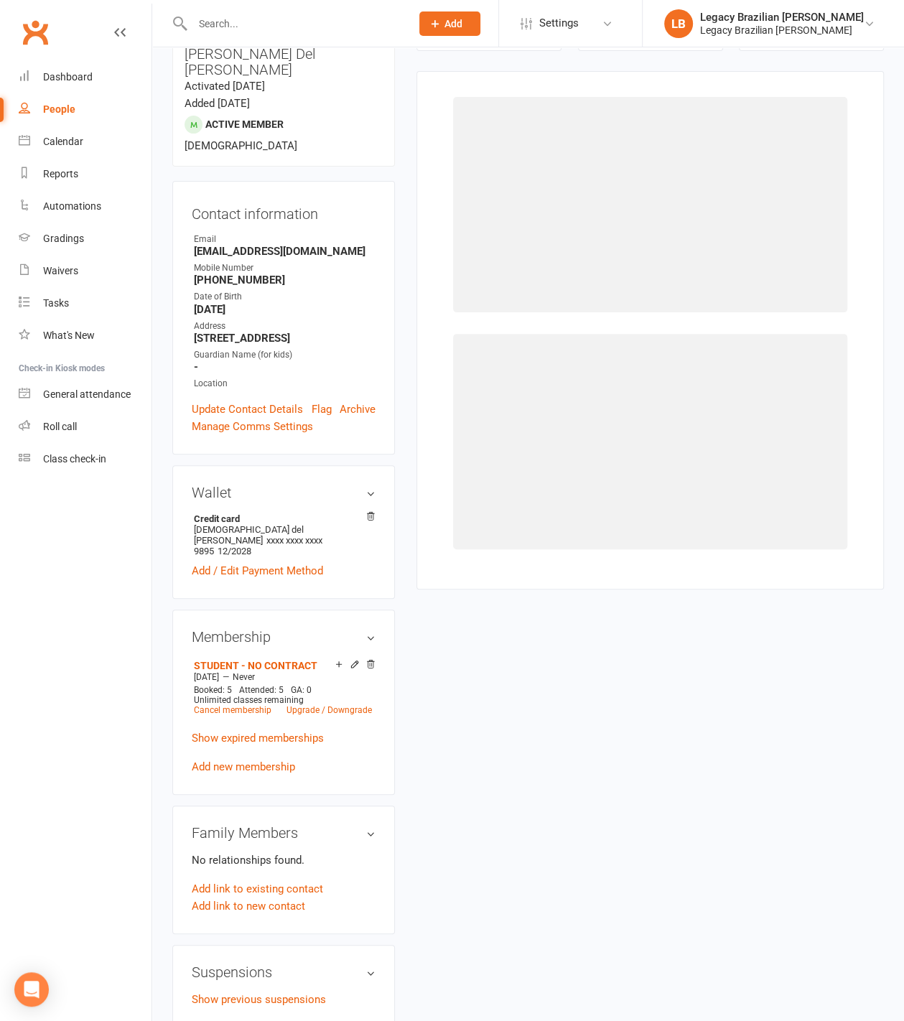
scroll to position [122, 0]
select select "30155"
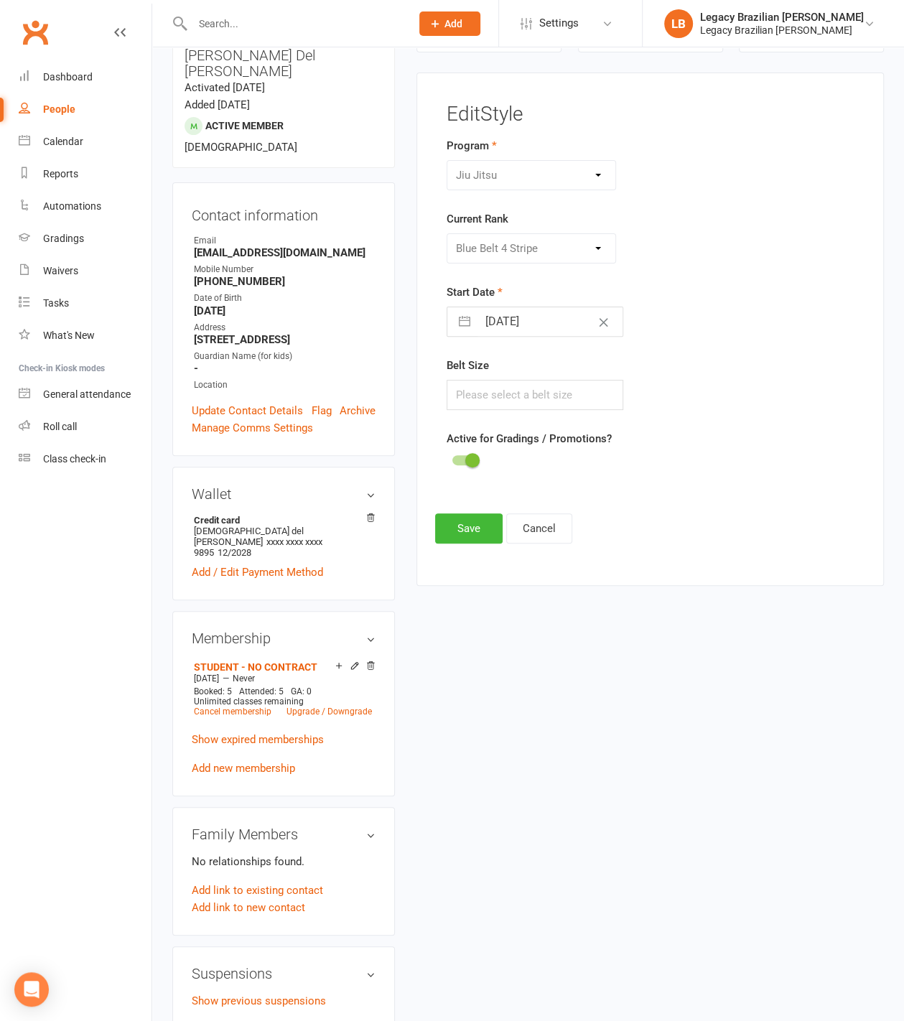
click at [531, 240] on div "Please Select Starting Rank White Belt White Belt 1 Stripe White Belt 2 Stripe …" at bounding box center [530, 248] width 169 height 30
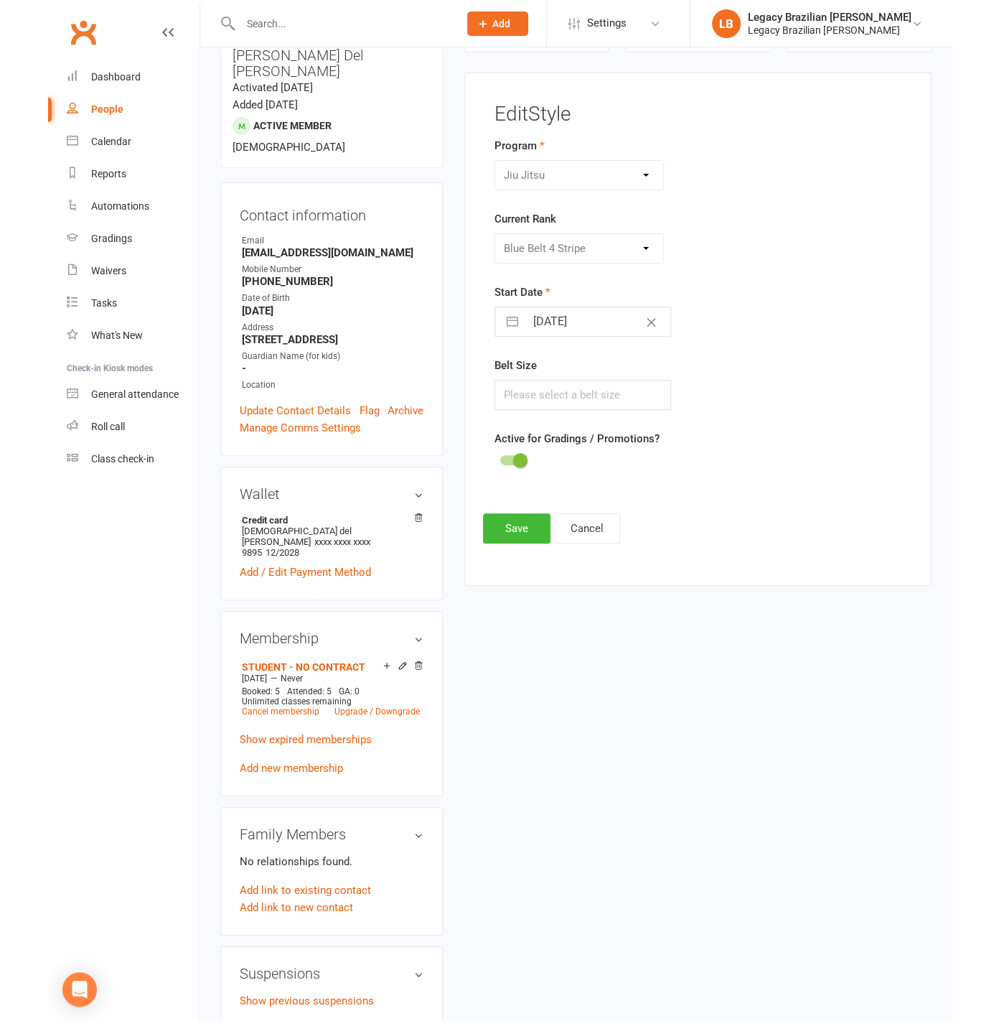
scroll to position [0, 0]
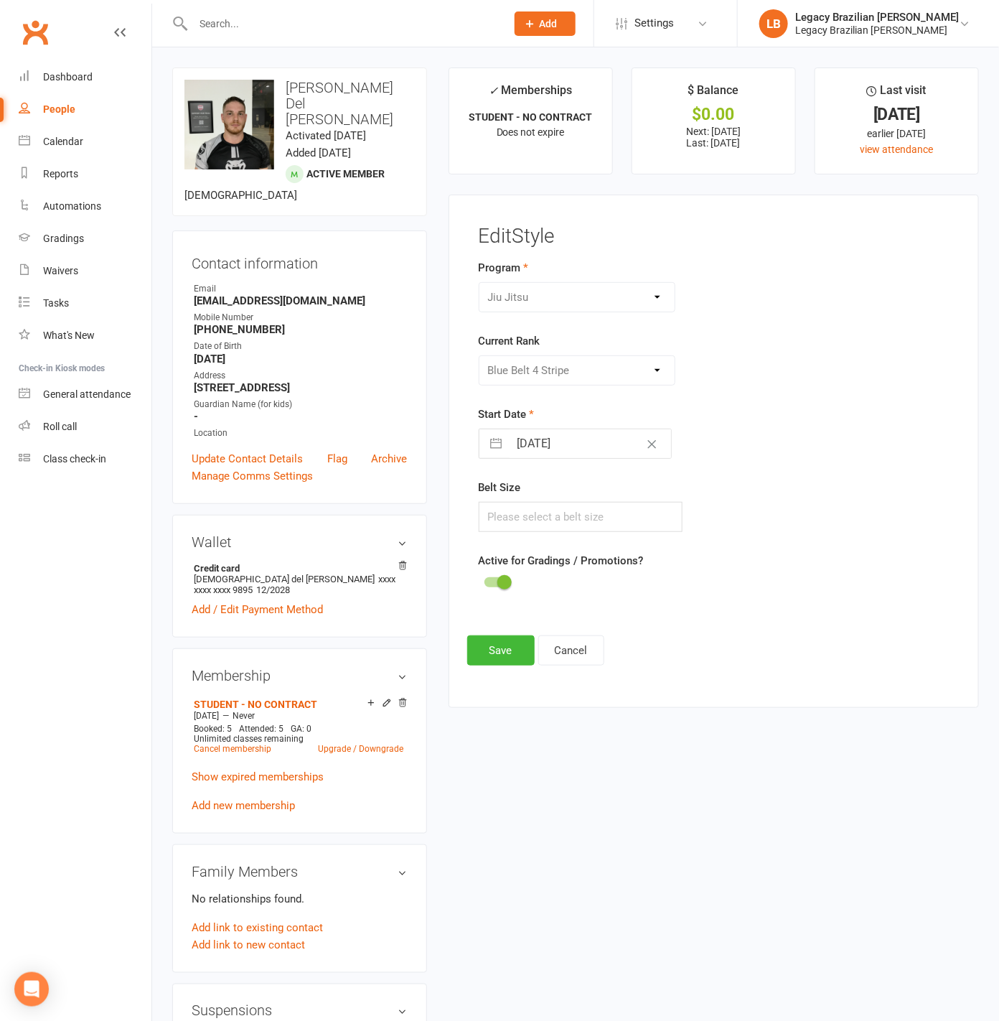
click at [409, 39] on div at bounding box center [334, 23] width 324 height 47
click at [412, 27] on input "text" at bounding box center [342, 24] width 307 height 20
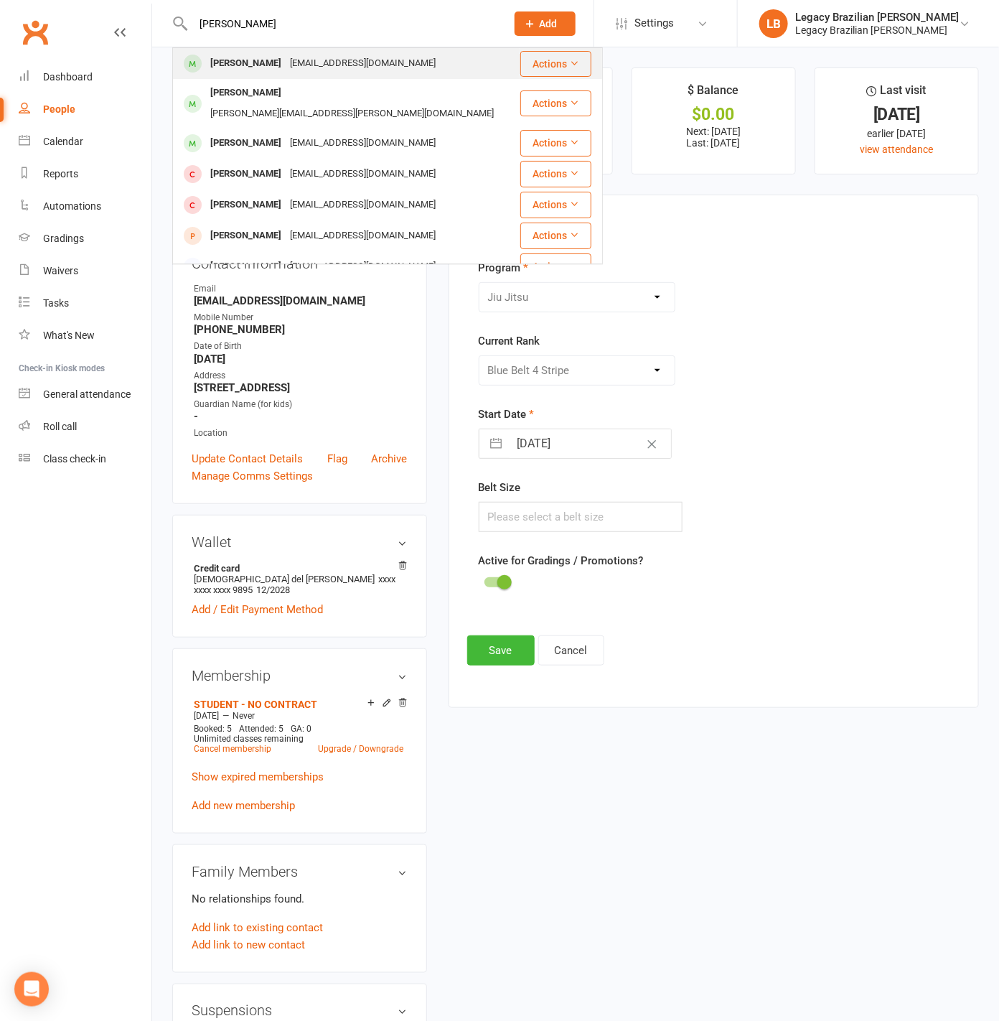
type input "victor taran"
click at [415, 52] on div "Vitor Taranto tarantovc@gmail.com" at bounding box center [346, 63] width 345 height 29
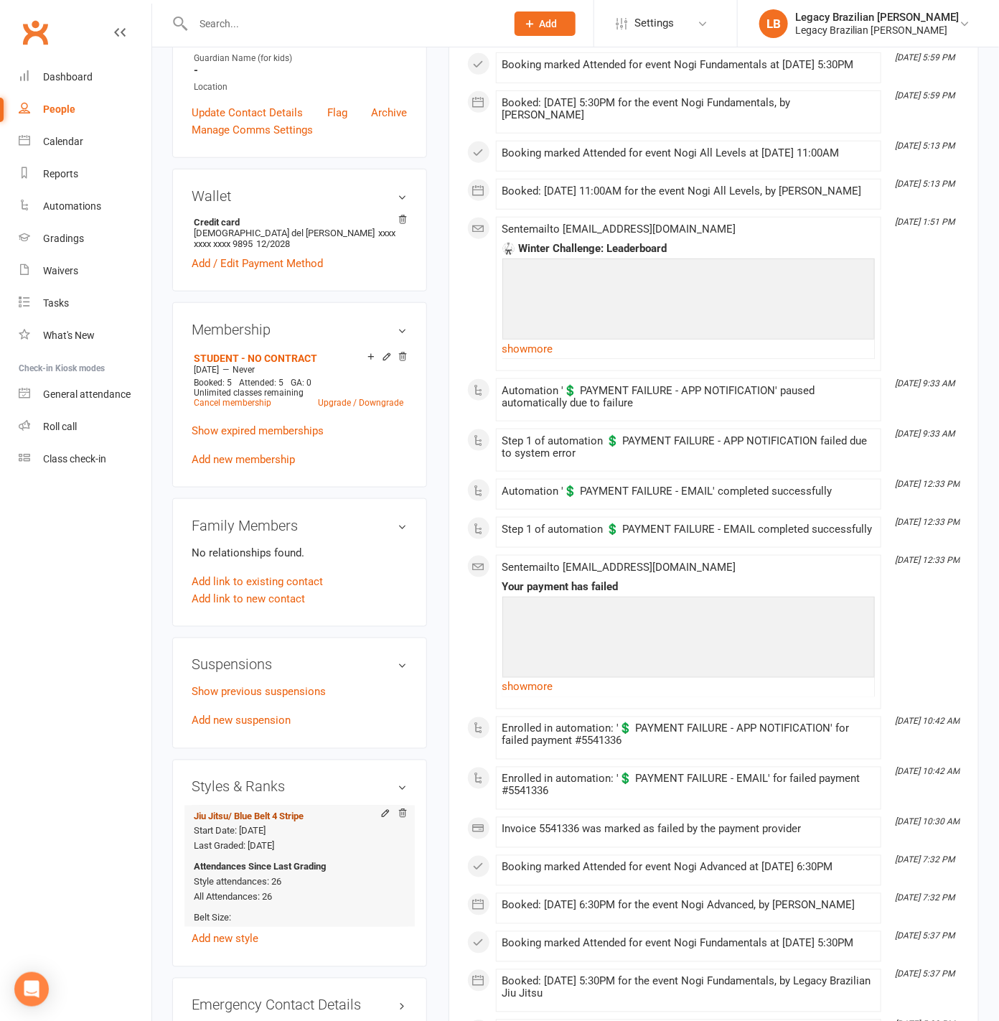
click at [281, 811] on span "/ Blue Belt 4 Stripe" at bounding box center [265, 816] width 75 height 11
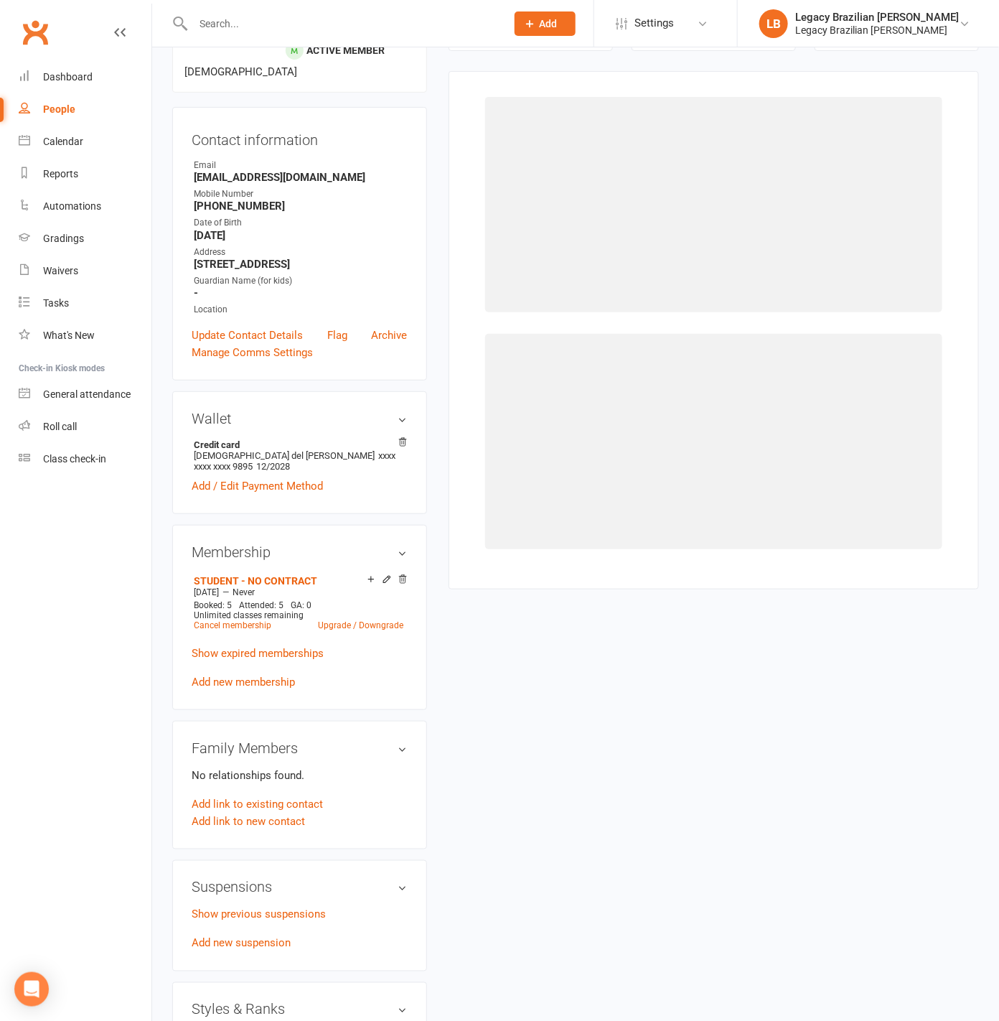
scroll to position [122, 0]
select select "30155"
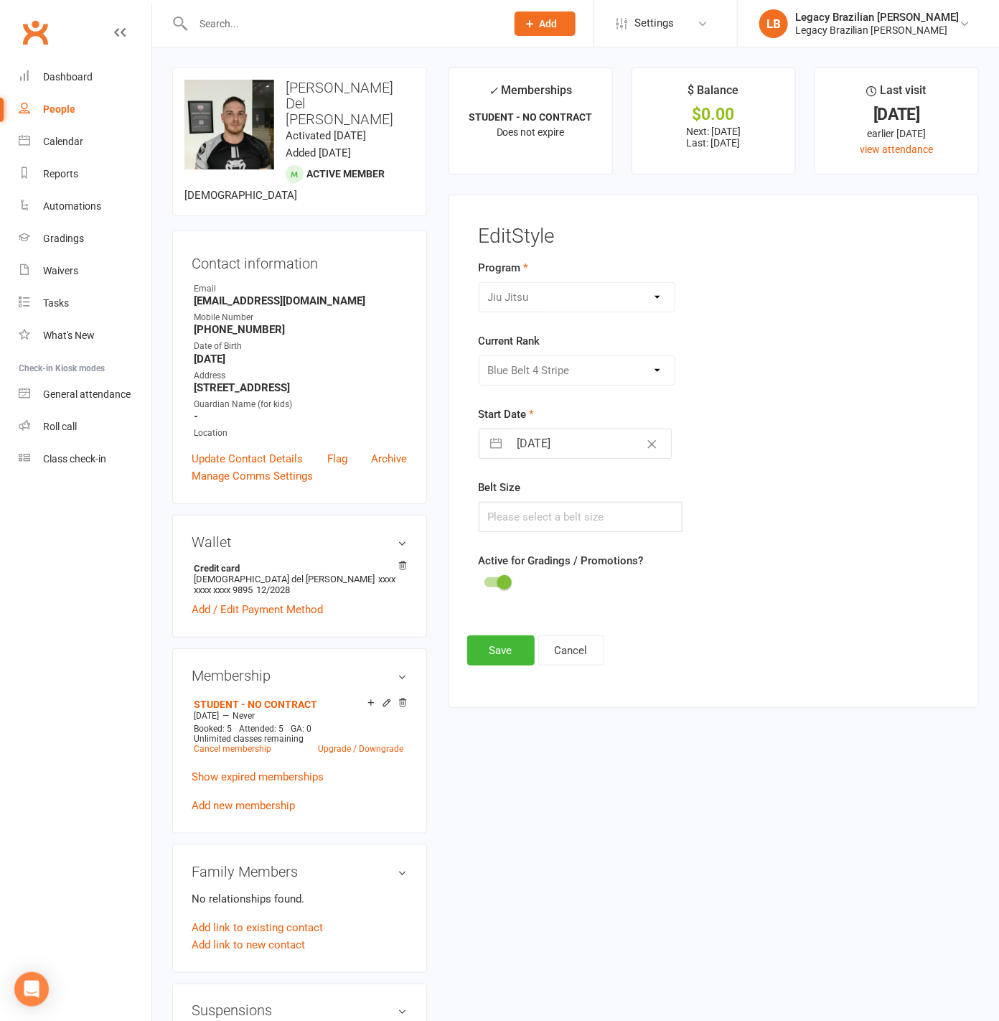
scroll to position [1, 0]
click at [589, 360] on div "Please Select Starting Rank White Belt White Belt 1 Stripe White Belt 2 Stripe …" at bounding box center [577, 369] width 197 height 30
click at [589, 360] on div "Please Select Starting Rank White Belt White Belt 1 Stripe White Belt 2 Stripe …" at bounding box center [577, 370] width 197 height 30
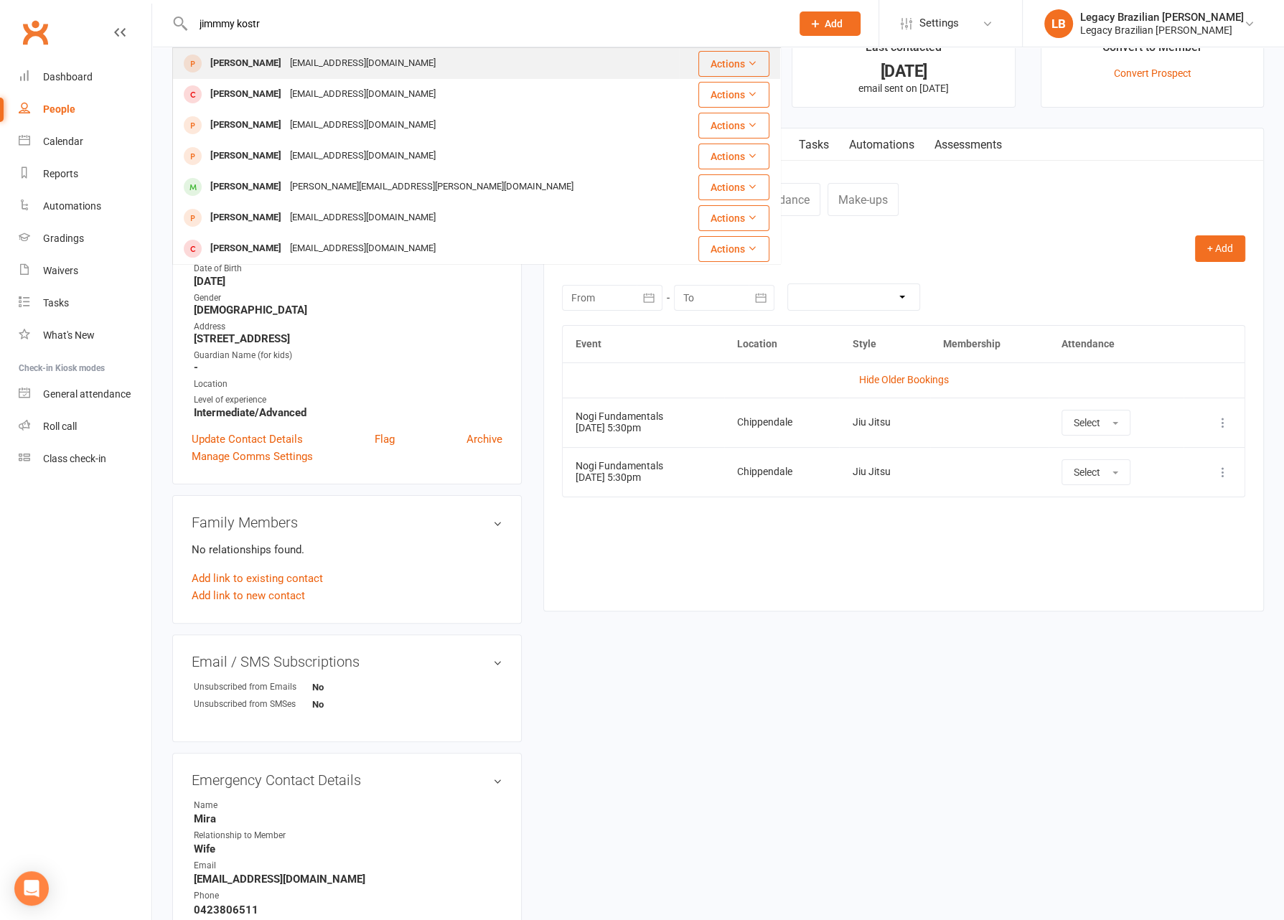
type input "jimmmy kostr"
click at [351, 52] on div "Jimmy Koster jimmycarlkoster@gmail.com" at bounding box center [426, 63] width 505 height 29
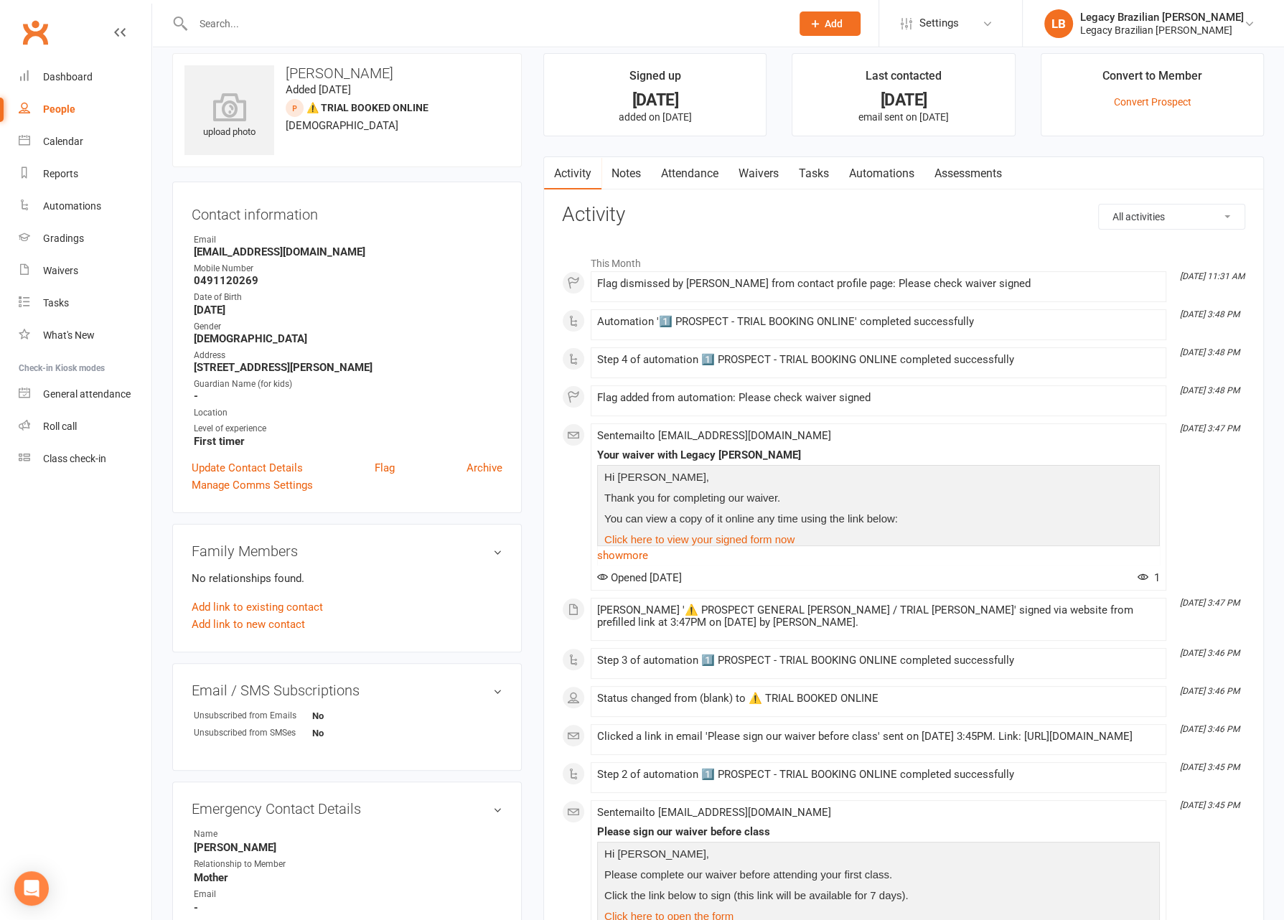
scroll to position [15, 0]
click at [330, 17] on input "text" at bounding box center [485, 24] width 592 height 20
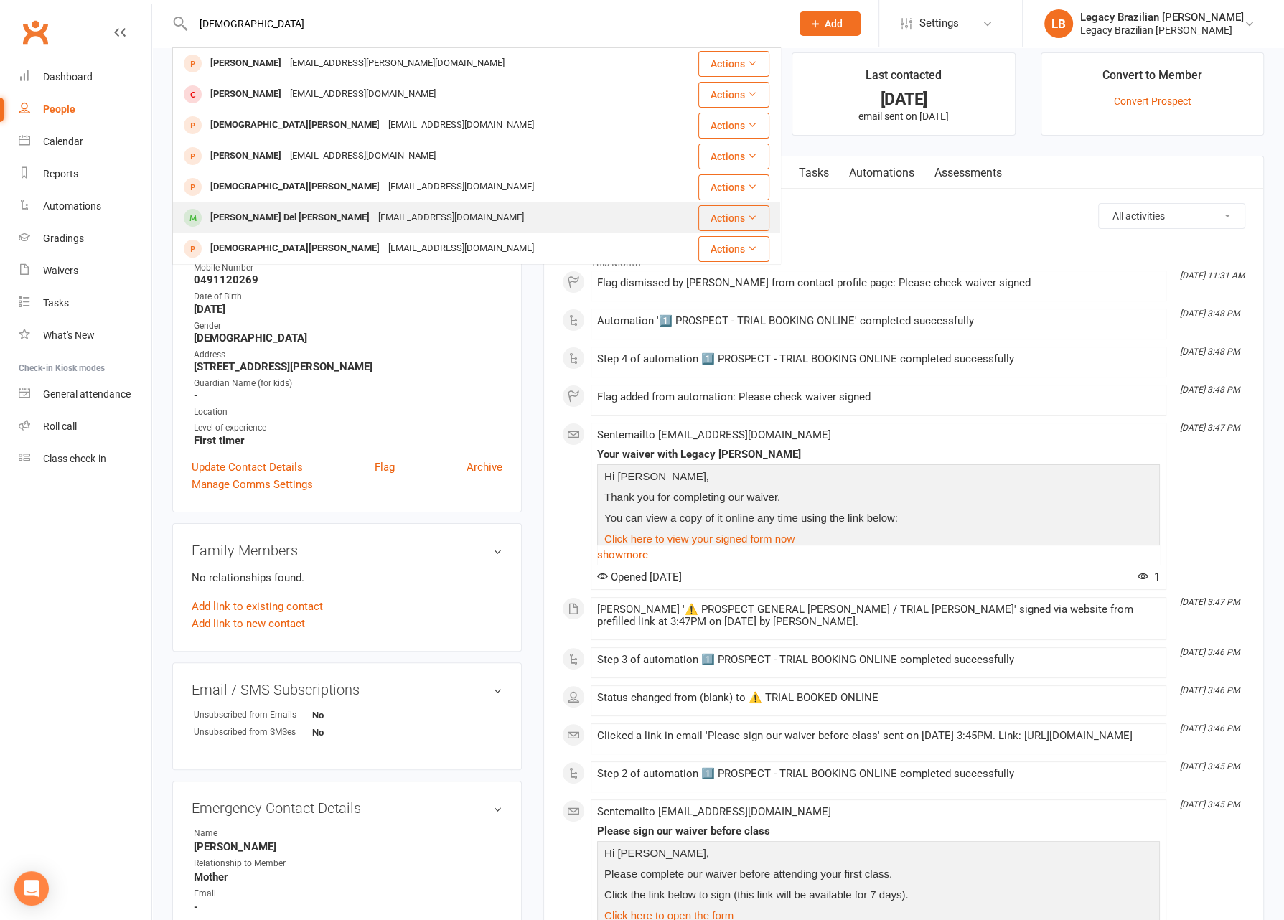
type input "christian"
click at [374, 208] on div "[EMAIL_ADDRESS][DOMAIN_NAME]" at bounding box center [451, 217] width 154 height 21
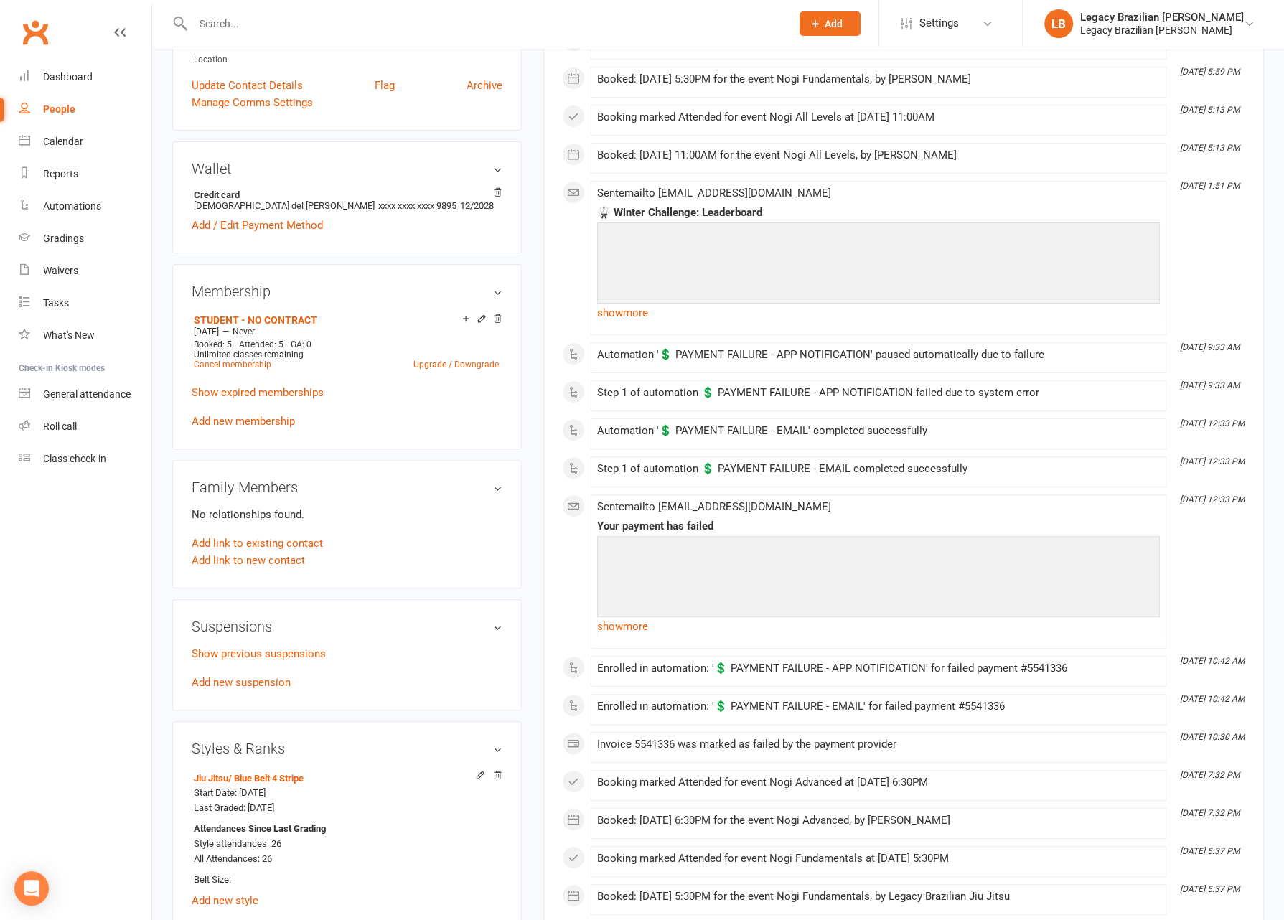
scroll to position [546, 0]
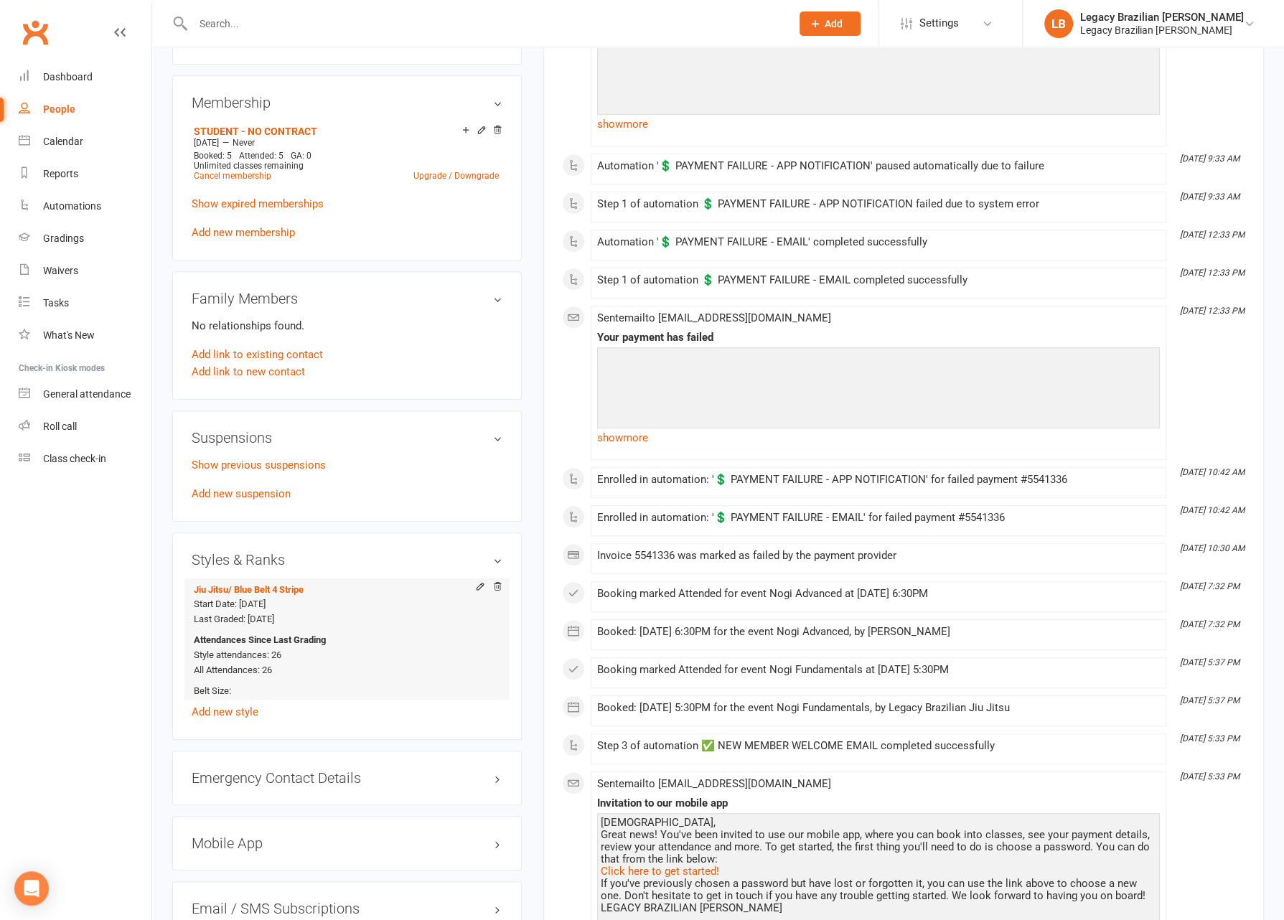
click at [496, 583] on icon at bounding box center [497, 588] width 10 height 11
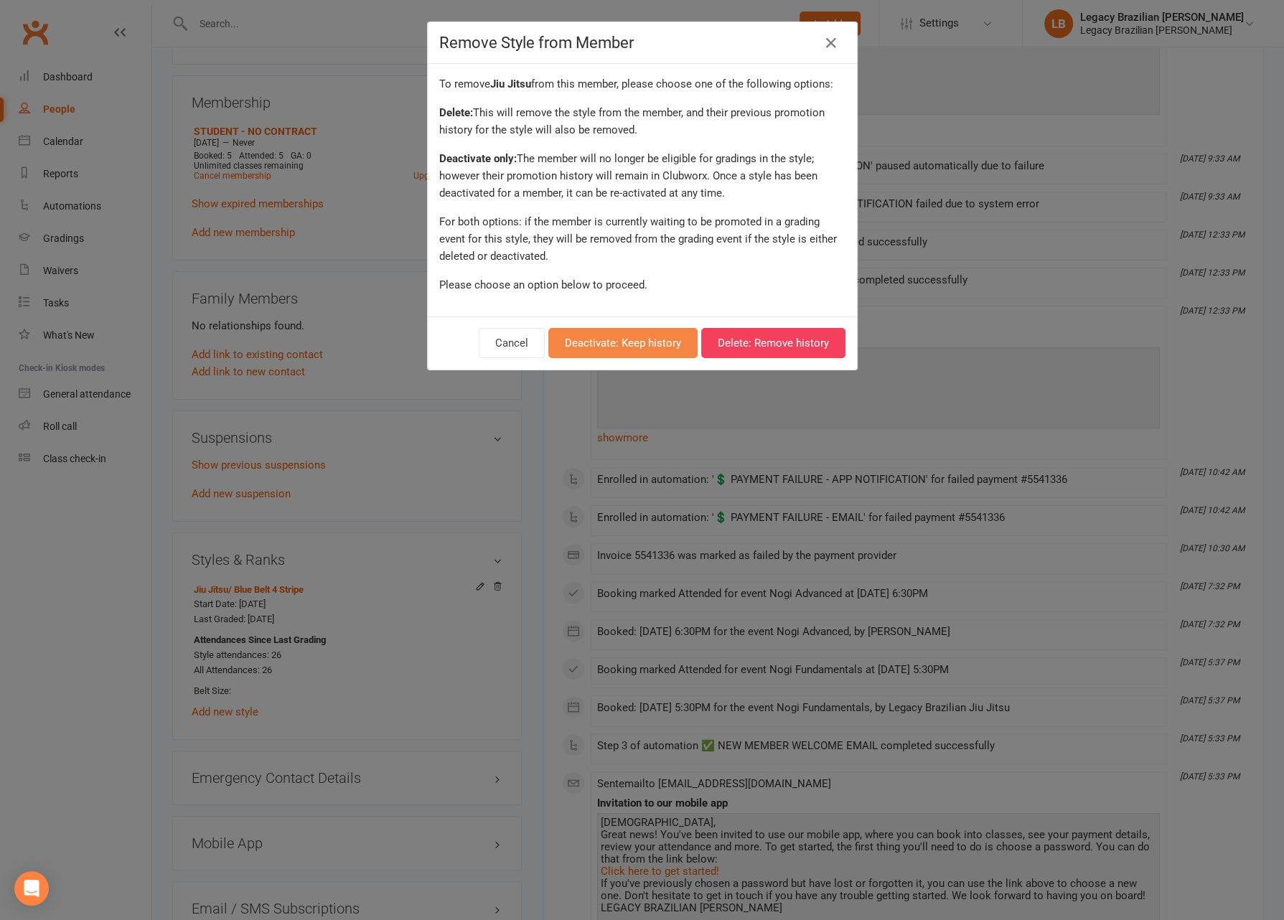
click at [635, 345] on button "Deactivate: Keep history" at bounding box center [622, 343] width 149 height 30
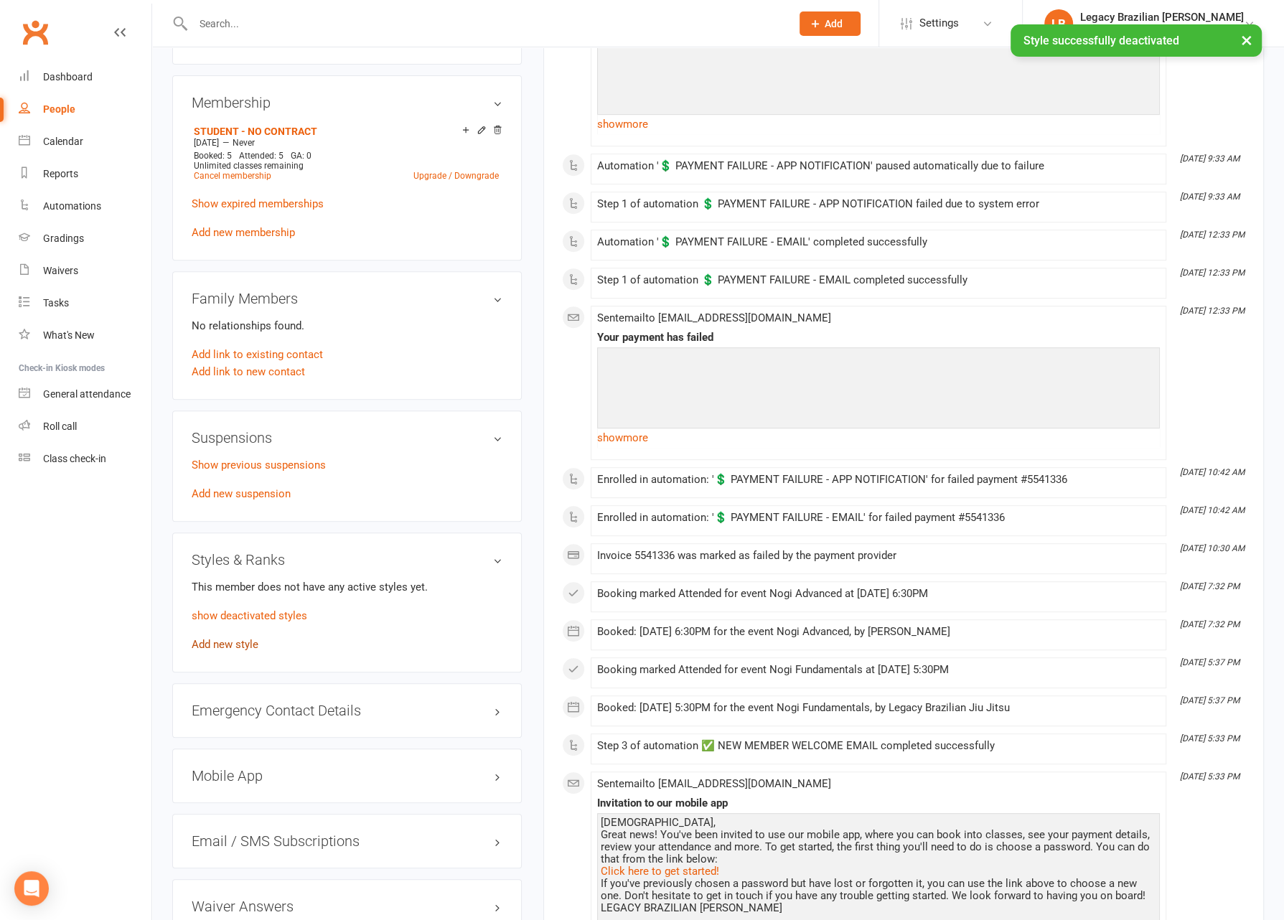
click at [240, 638] on link "Add new style" at bounding box center [225, 644] width 67 height 13
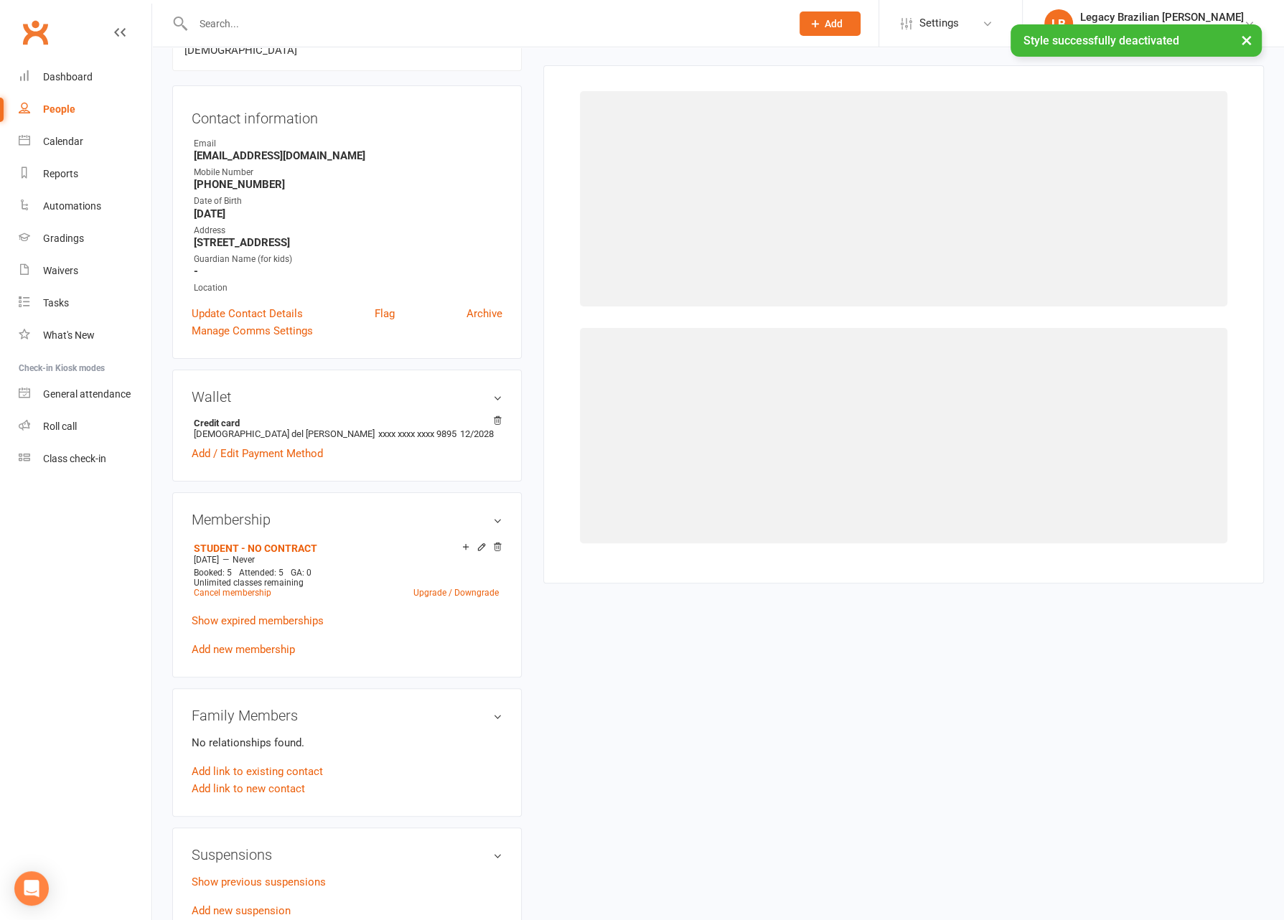
scroll to position [122, 0]
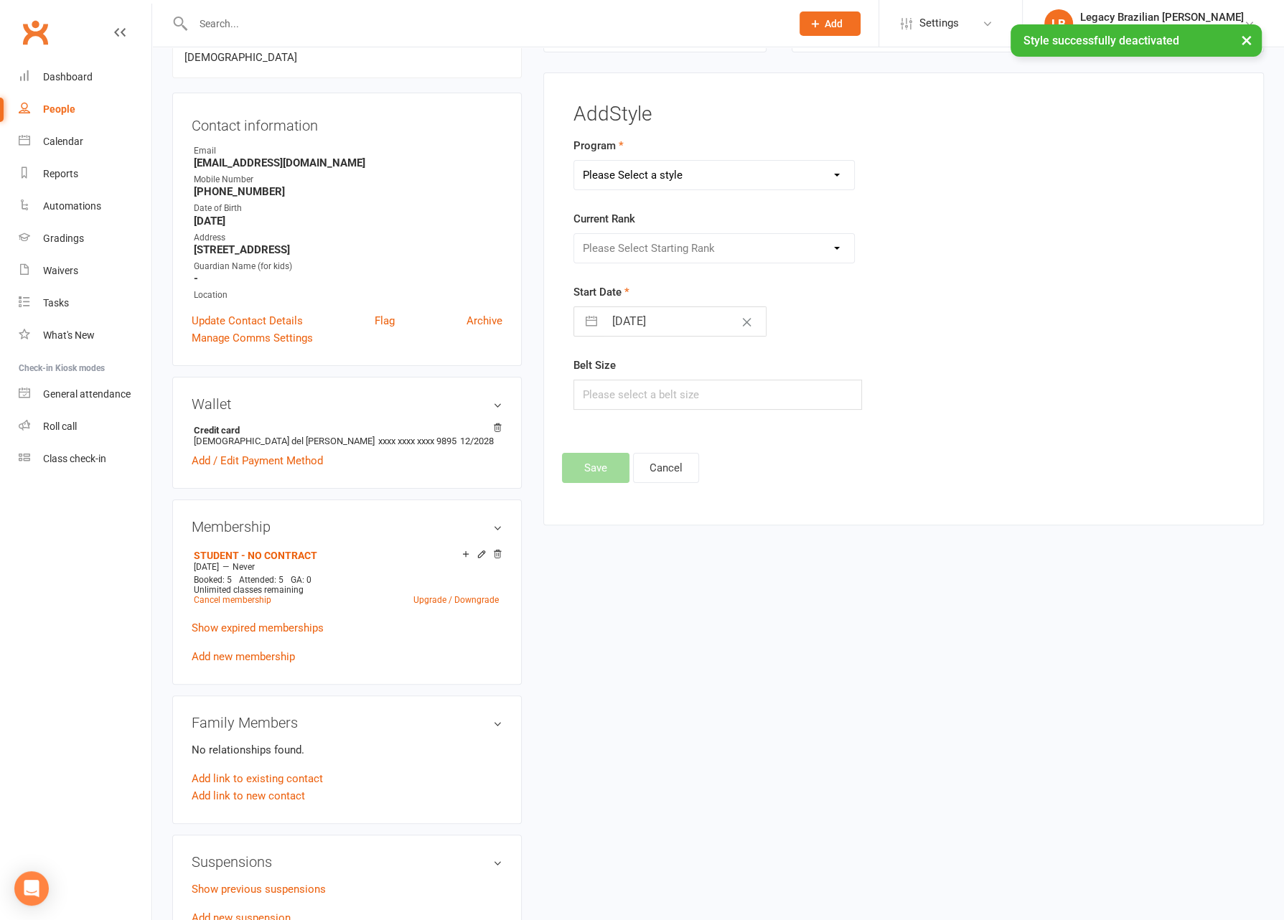
click at [677, 176] on select "Please Select a style Jiu Jitsu Kids Jiu Jitsu" at bounding box center [714, 175] width 280 height 29
select select "2540"
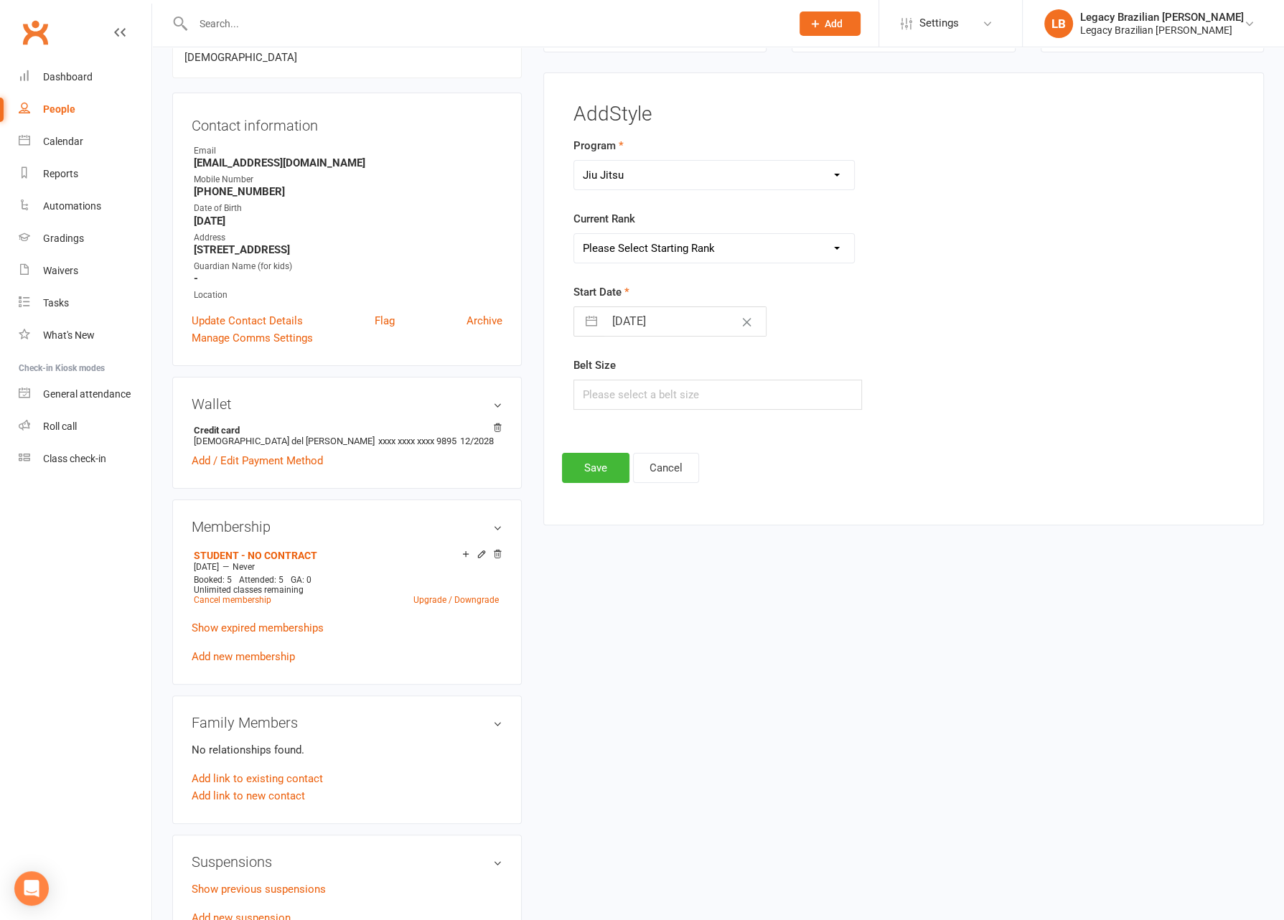
click at [658, 249] on select "Please Select Starting Rank White Belt White Belt 1 Stripe White Belt 2 Stripe …" at bounding box center [714, 248] width 280 height 29
select select "30156"
select select "6"
select select "2025"
select select "7"
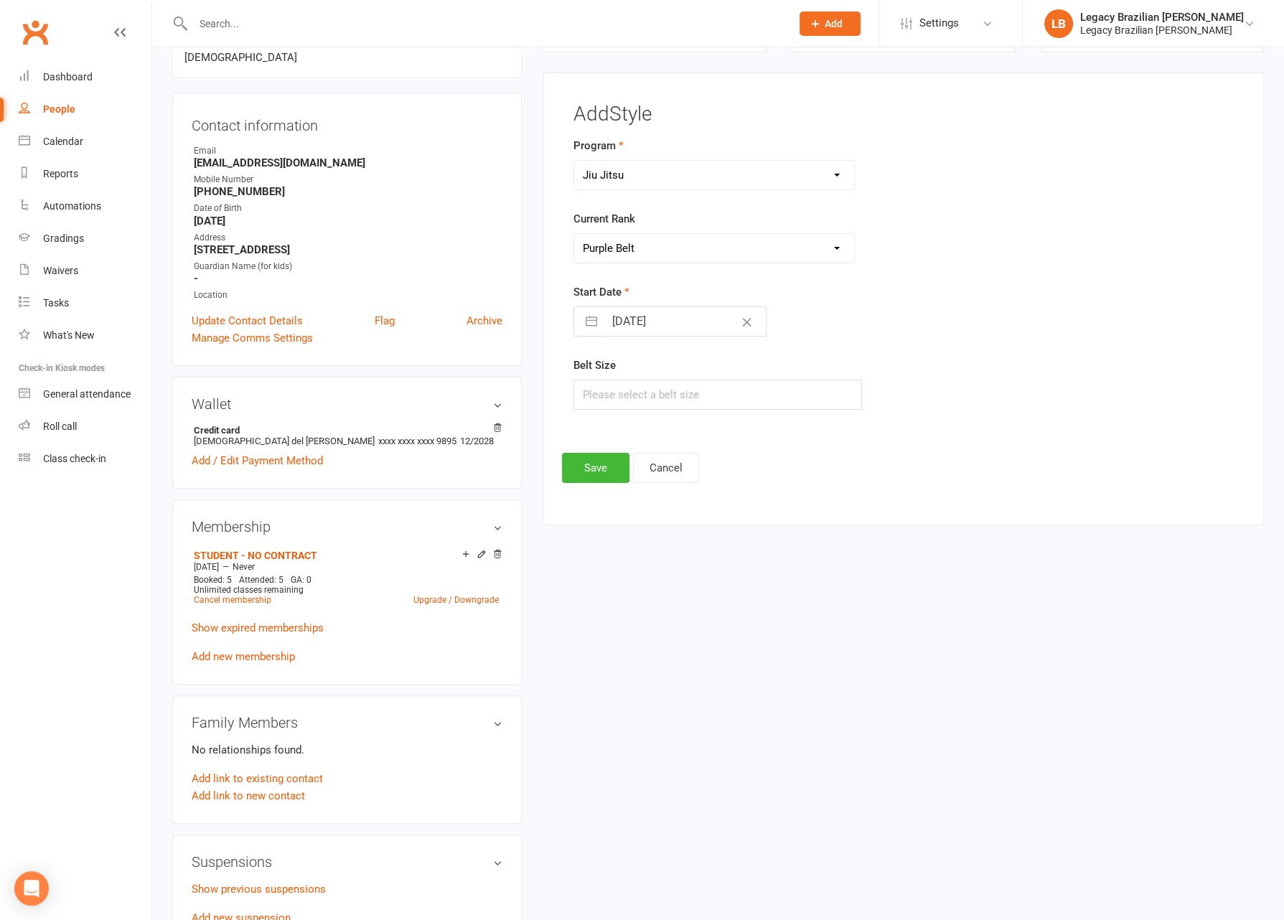
select select "2025"
select select "8"
select select "2025"
click at [670, 322] on input "[DATE]" at bounding box center [685, 321] width 162 height 29
click at [660, 467] on td "5" at bounding box center [659, 457] width 28 height 27
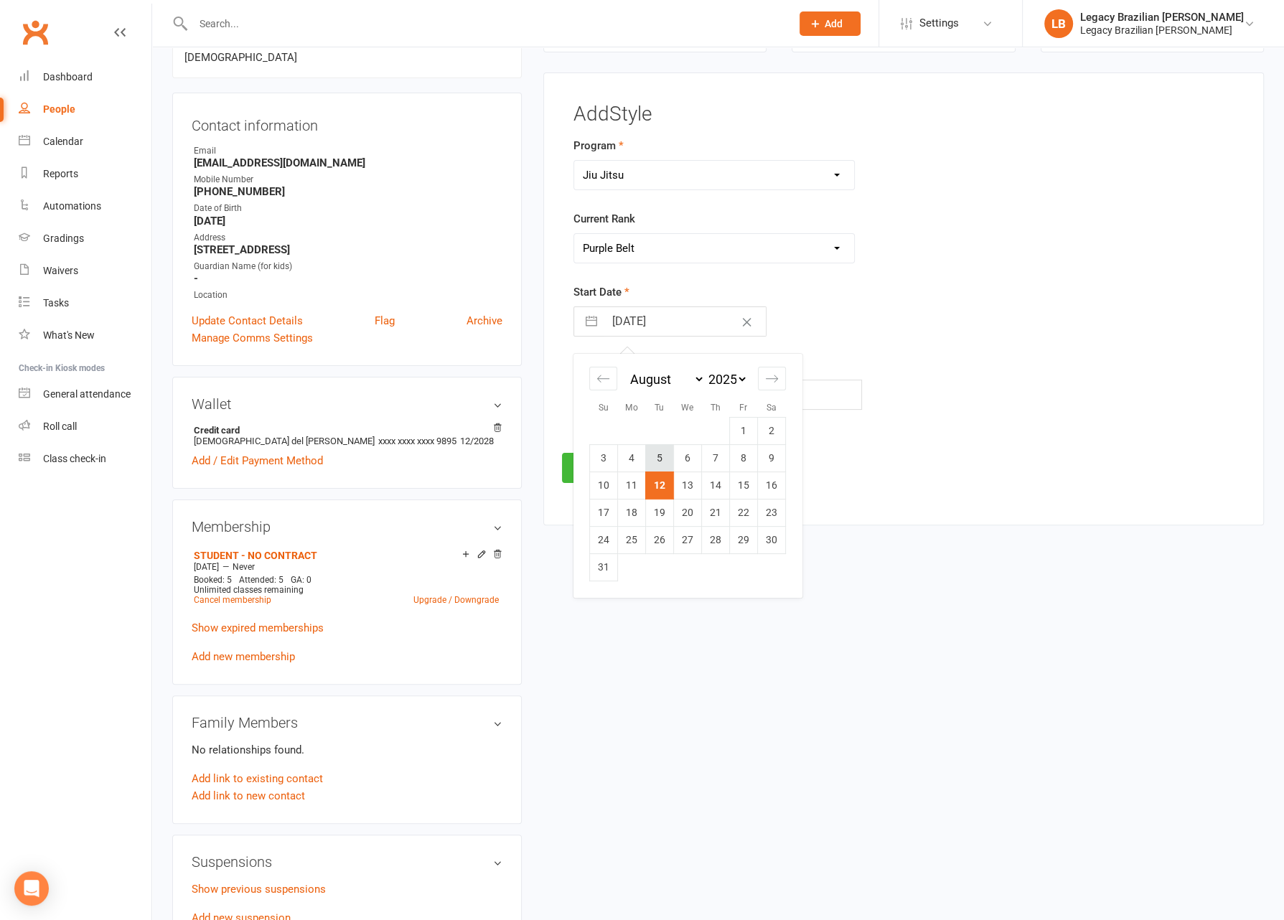
type input "05 Aug 2025"
click at [602, 455] on button "Save" at bounding box center [595, 468] width 67 height 30
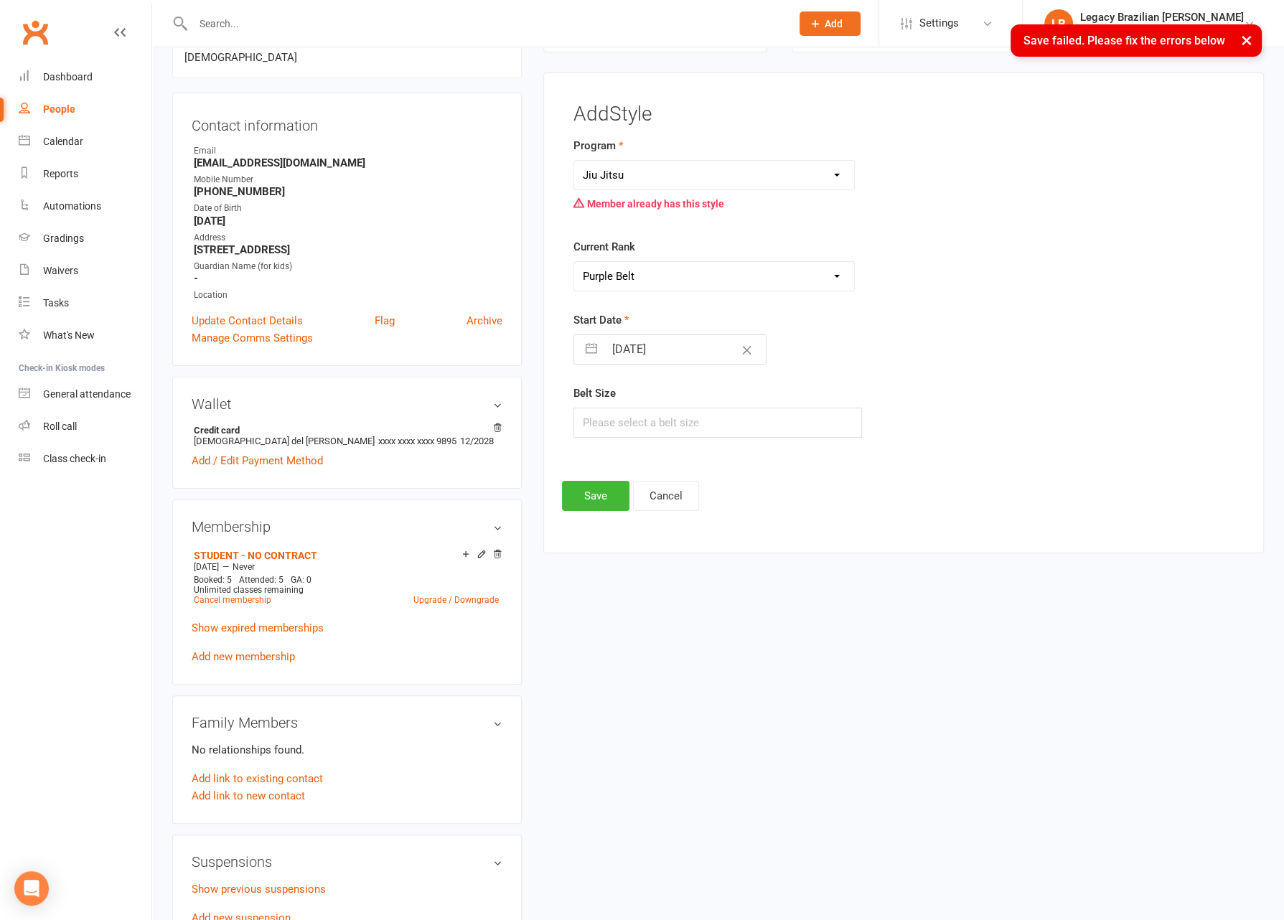
click at [703, 177] on select "Jiu Jitsu Kids Jiu Jitsu" at bounding box center [714, 175] width 280 height 29
click at [791, 171] on select "Jiu Jitsu Kids Jiu Jitsu" at bounding box center [714, 175] width 280 height 29
click at [995, 258] on div "Current Rank Please Select Starting Rank White Belt White Belt 1 Stripe White B…" at bounding box center [790, 264] width 433 height 53
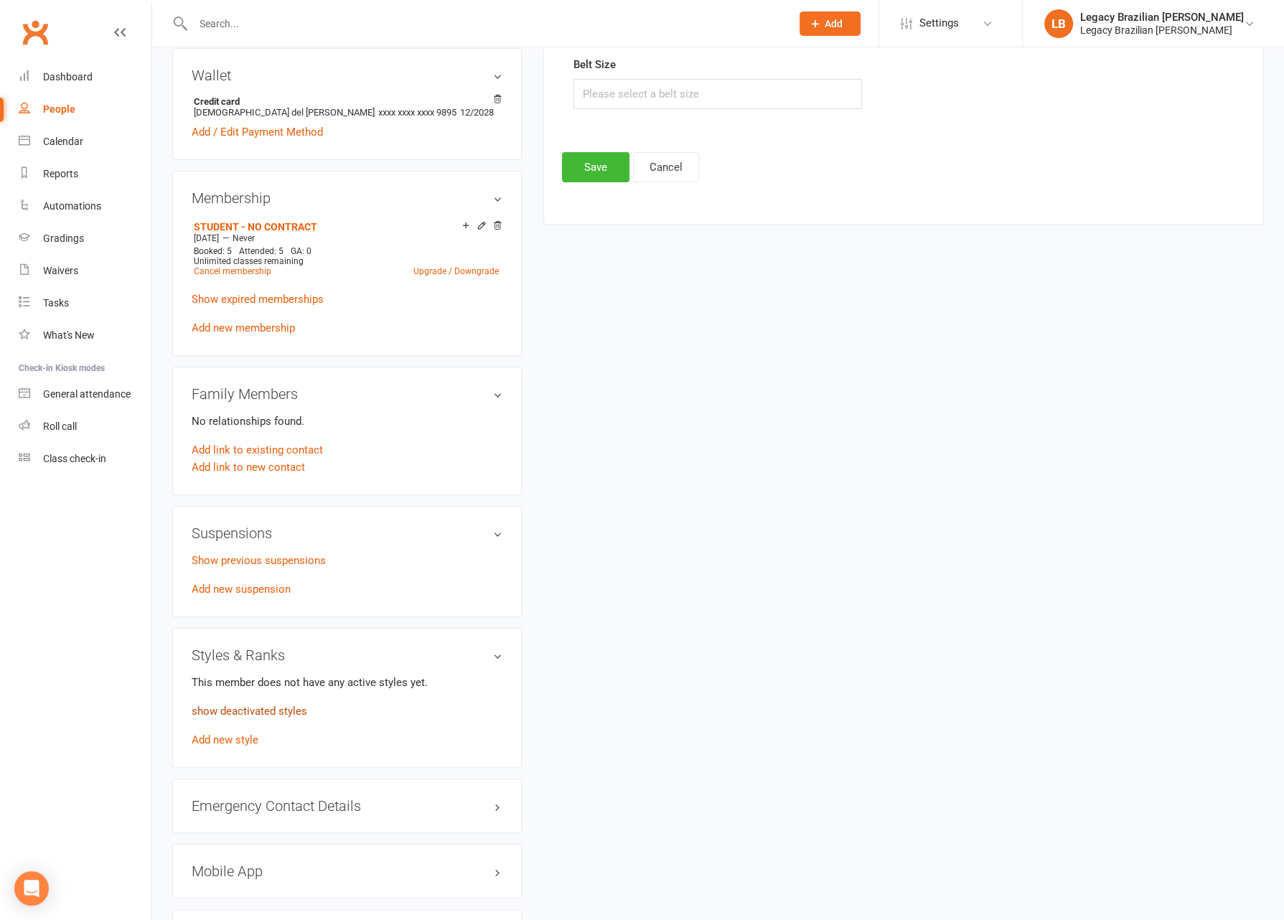
scroll to position [453, 0]
click at [277, 701] on p "show deactivated styles" at bounding box center [347, 709] width 311 height 17
click at [302, 703] on link "show deactivated styles" at bounding box center [250, 709] width 116 height 13
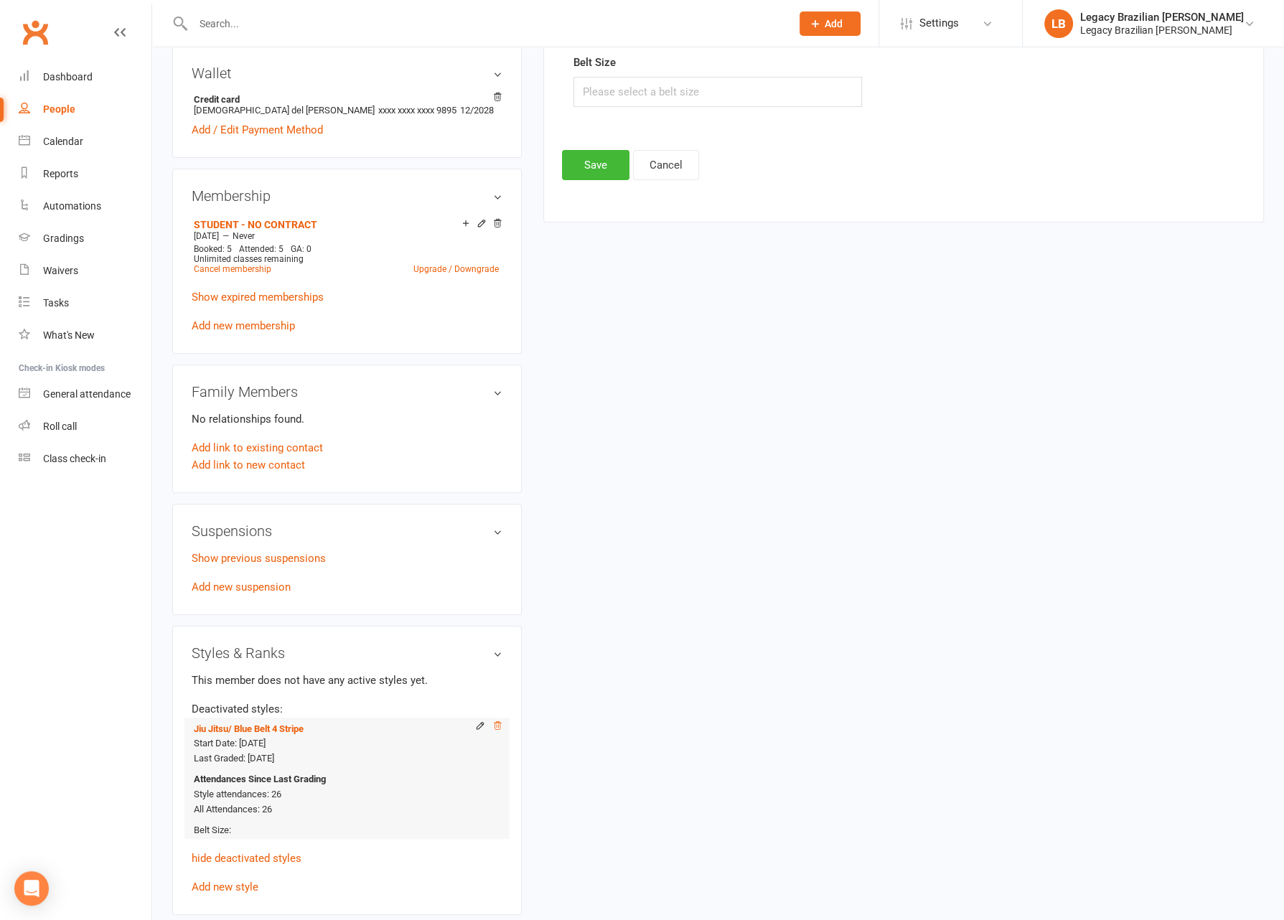
click at [497, 722] on icon at bounding box center [497, 726] width 7 height 8
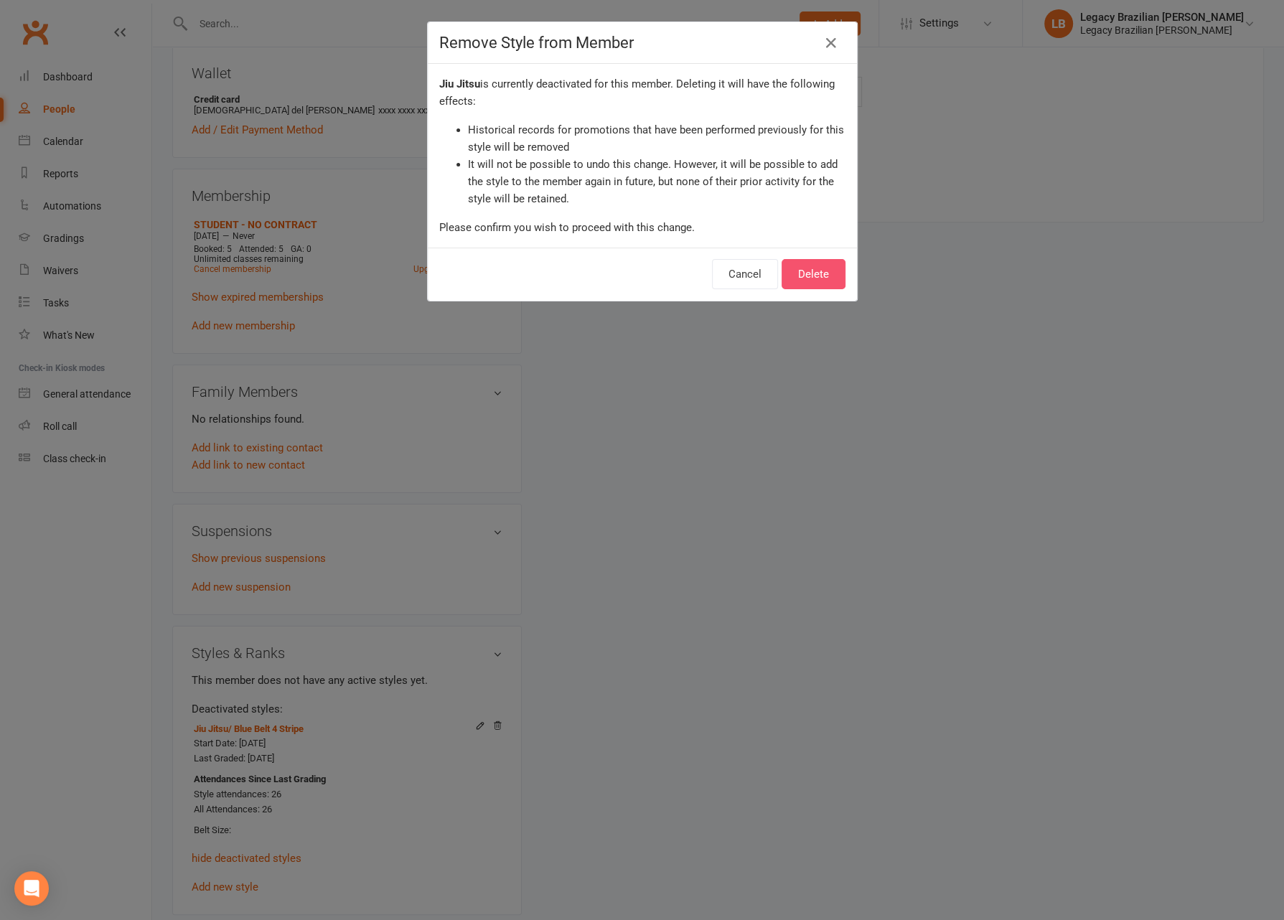
click at [822, 267] on button "Delete" at bounding box center [814, 274] width 64 height 30
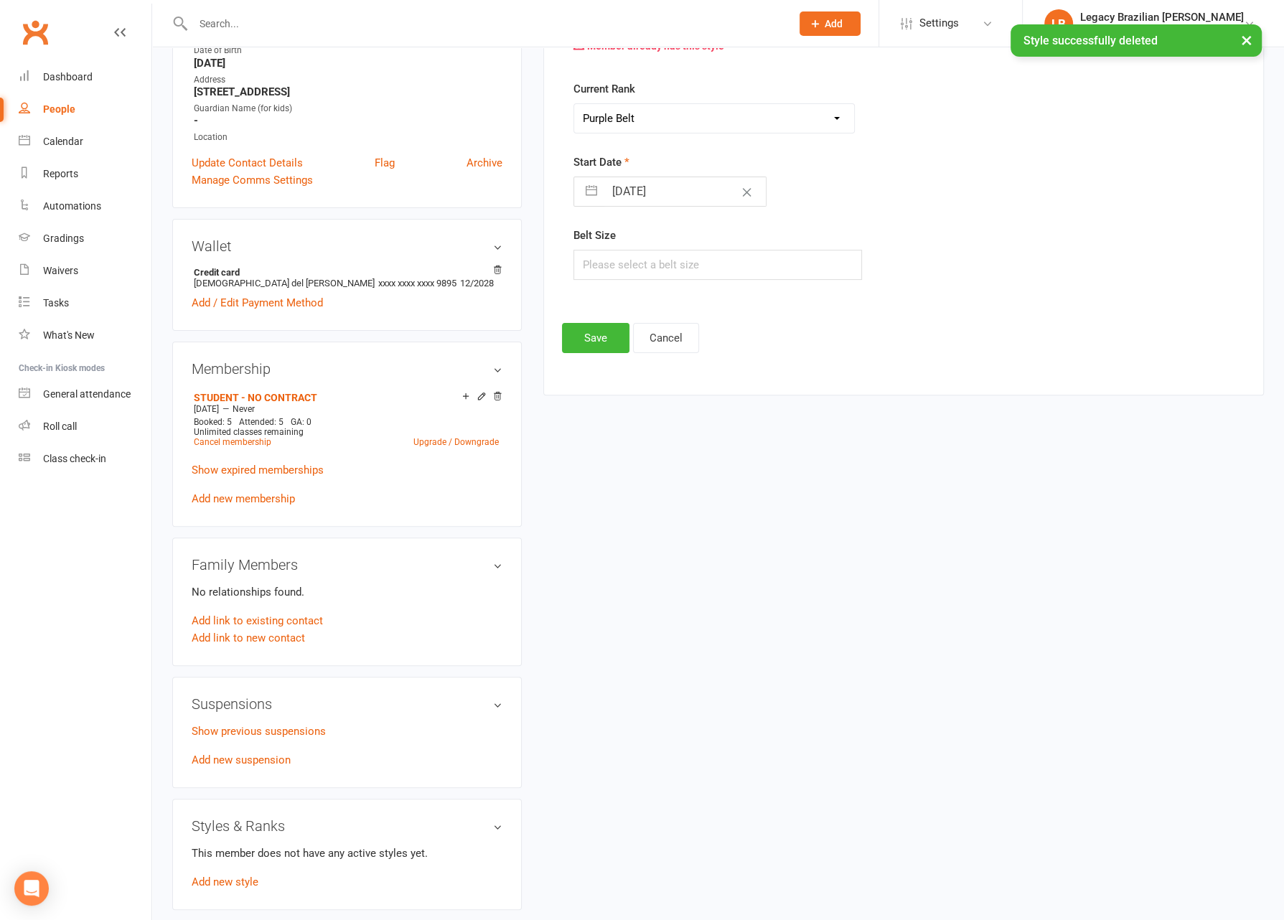
scroll to position [0, 0]
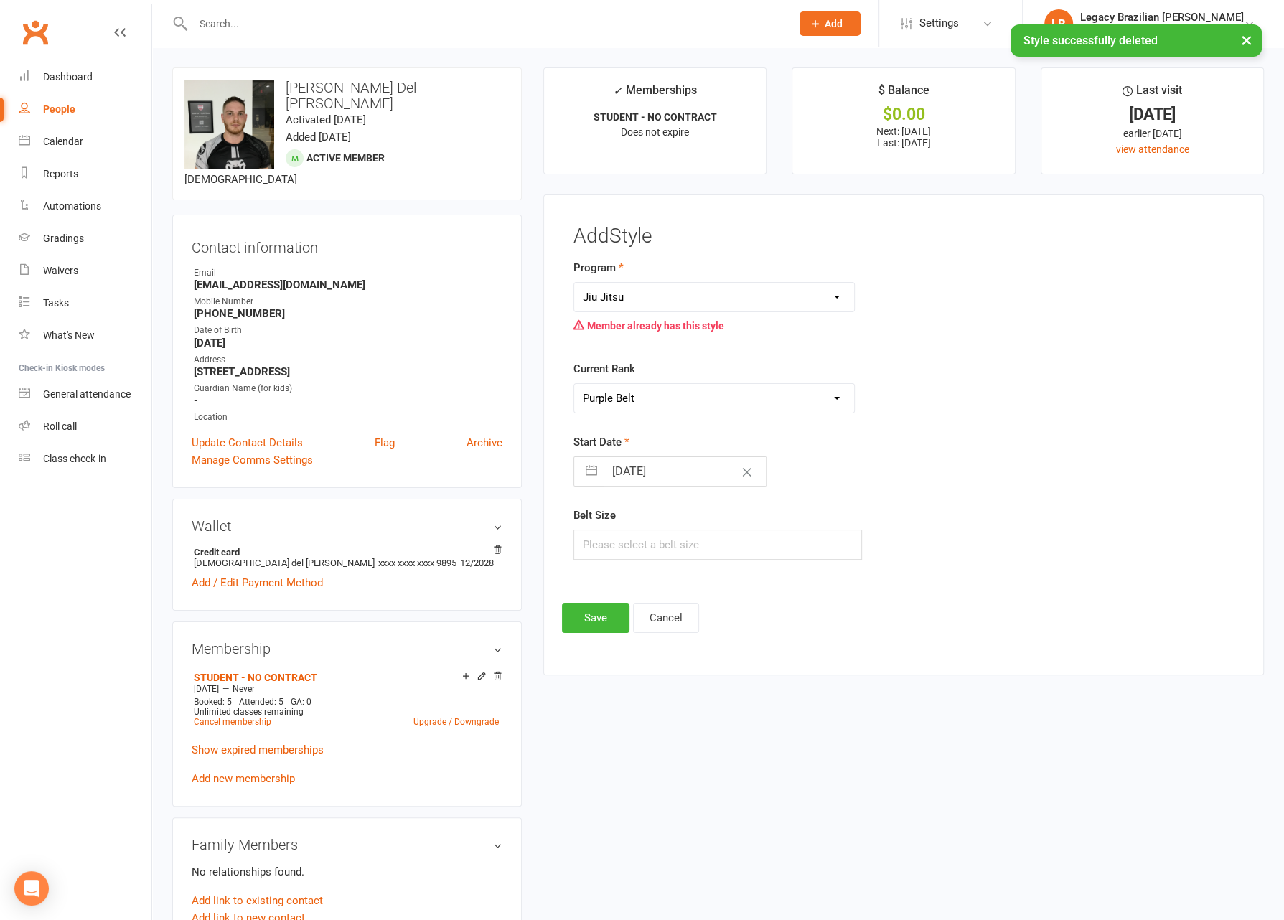
click at [682, 293] on select "Jiu Jitsu Kids Jiu Jitsu" at bounding box center [714, 297] width 280 height 29
click at [592, 616] on button "Save" at bounding box center [595, 618] width 67 height 30
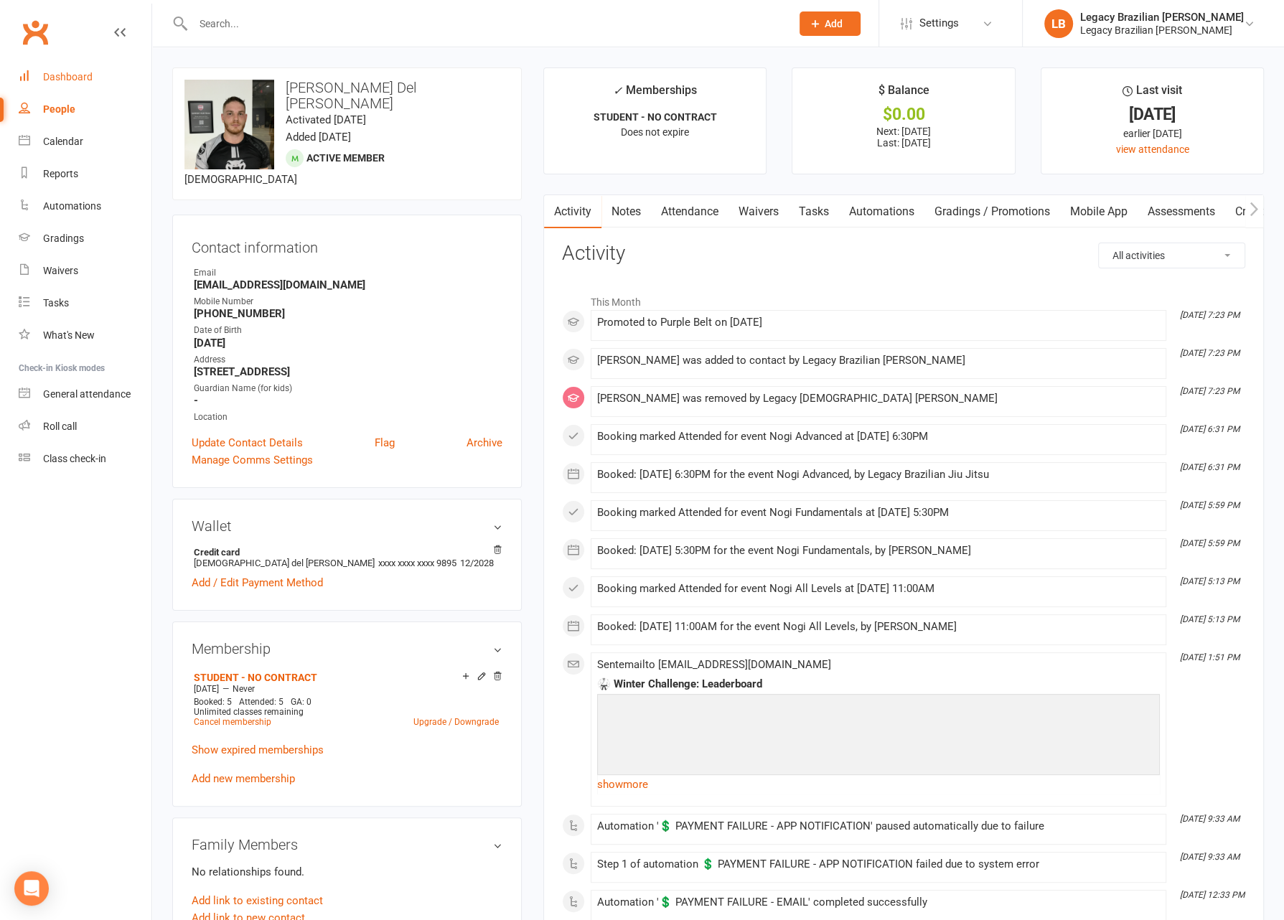
click at [74, 78] on div "Dashboard" at bounding box center [68, 76] width 50 height 11
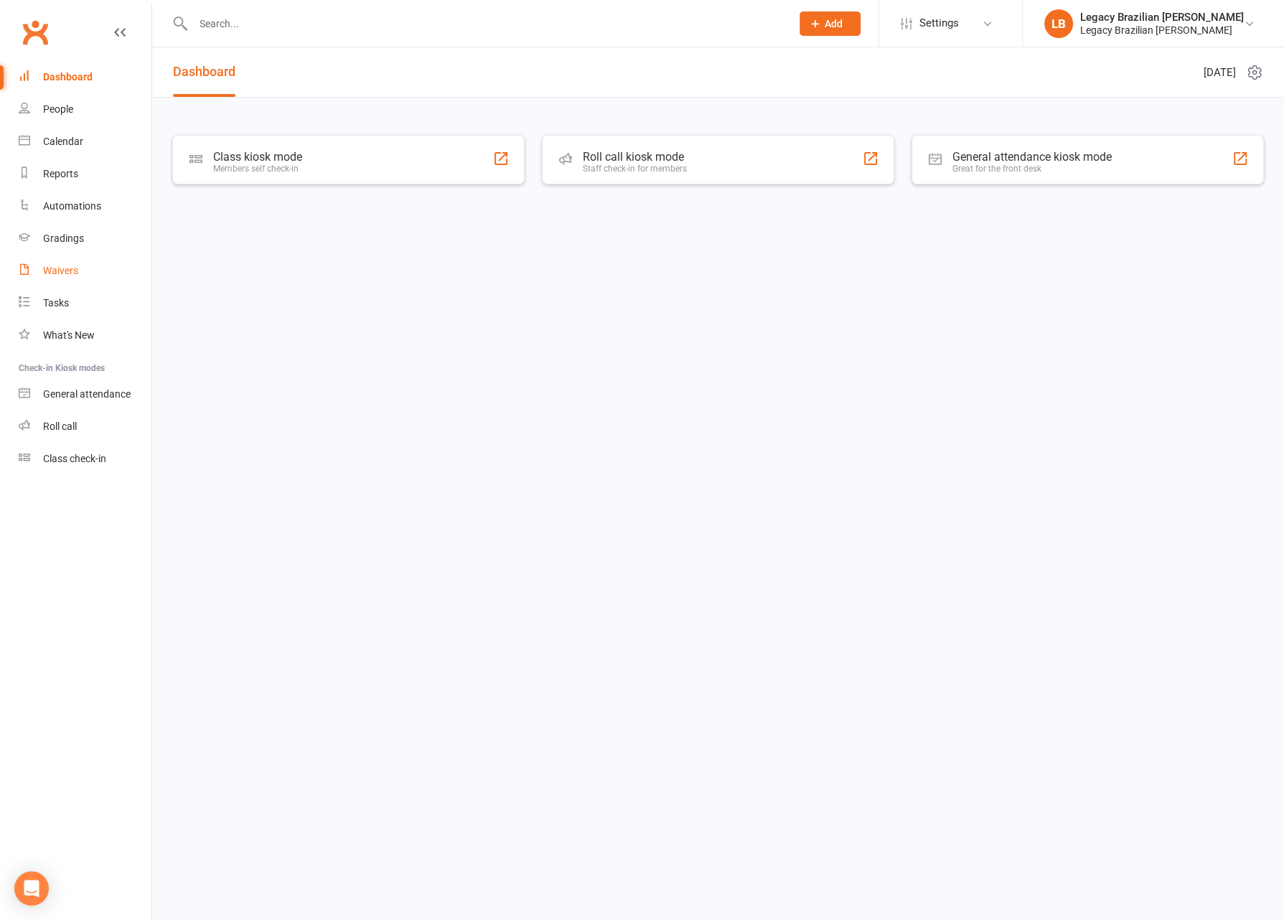
click at [60, 264] on link "Waivers" at bounding box center [85, 271] width 133 height 32
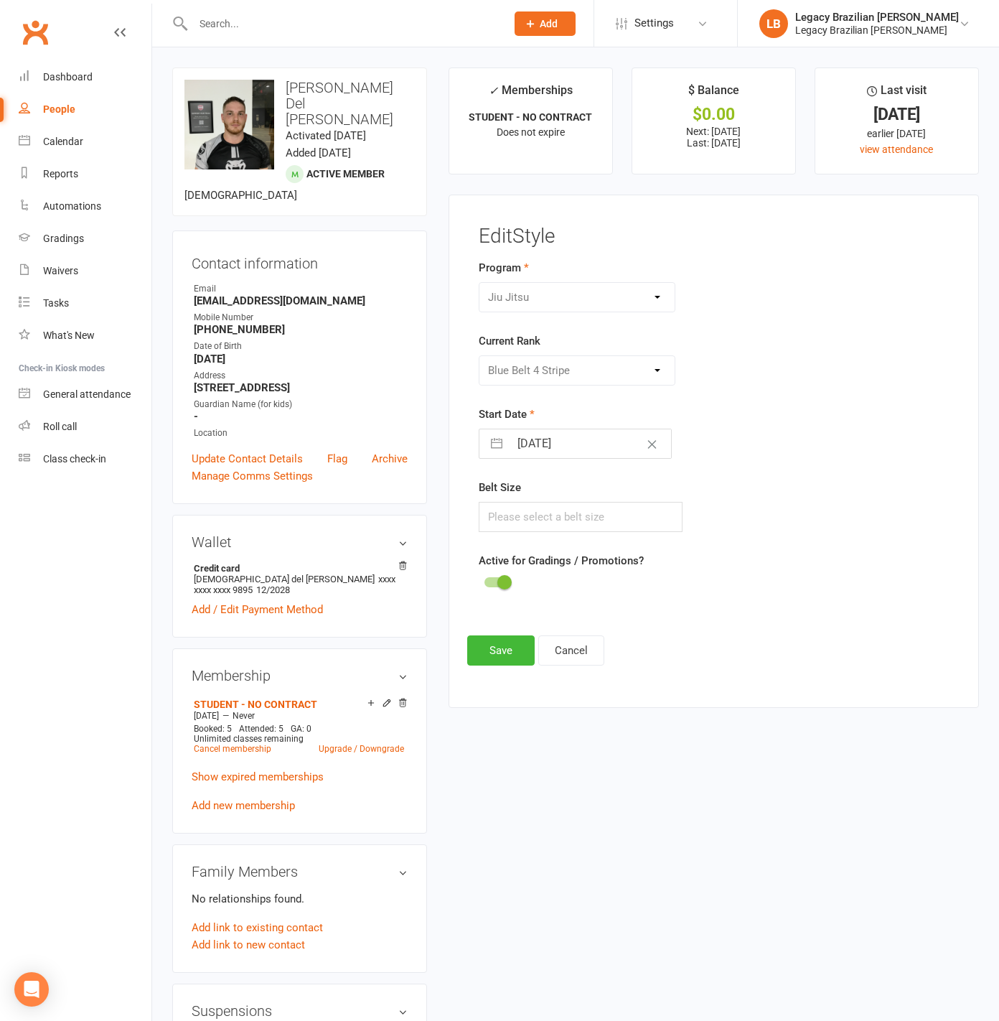
select select "30155"
click at [73, 71] on div "Dashboard" at bounding box center [68, 76] width 50 height 11
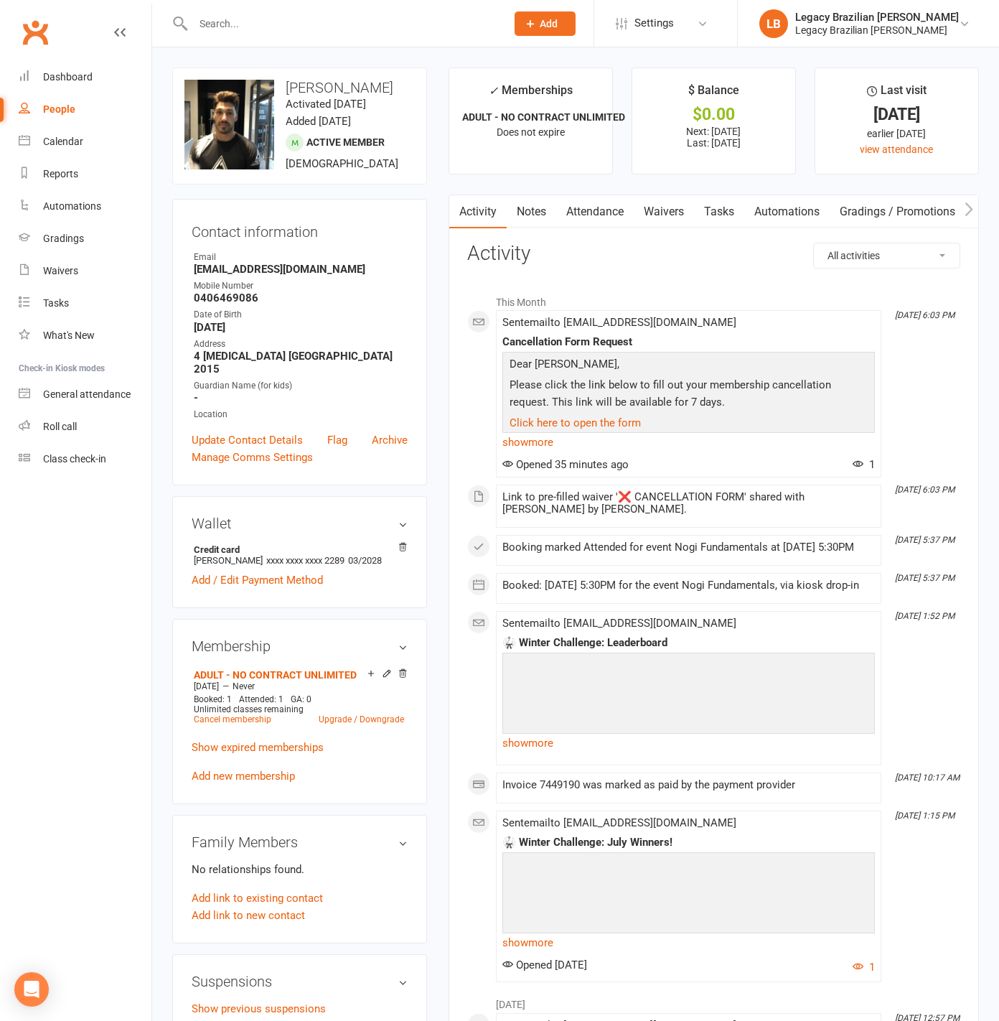
click at [245, 34] on div at bounding box center [334, 23] width 324 height 47
click at [250, 22] on input "text" at bounding box center [342, 24] width 307 height 20
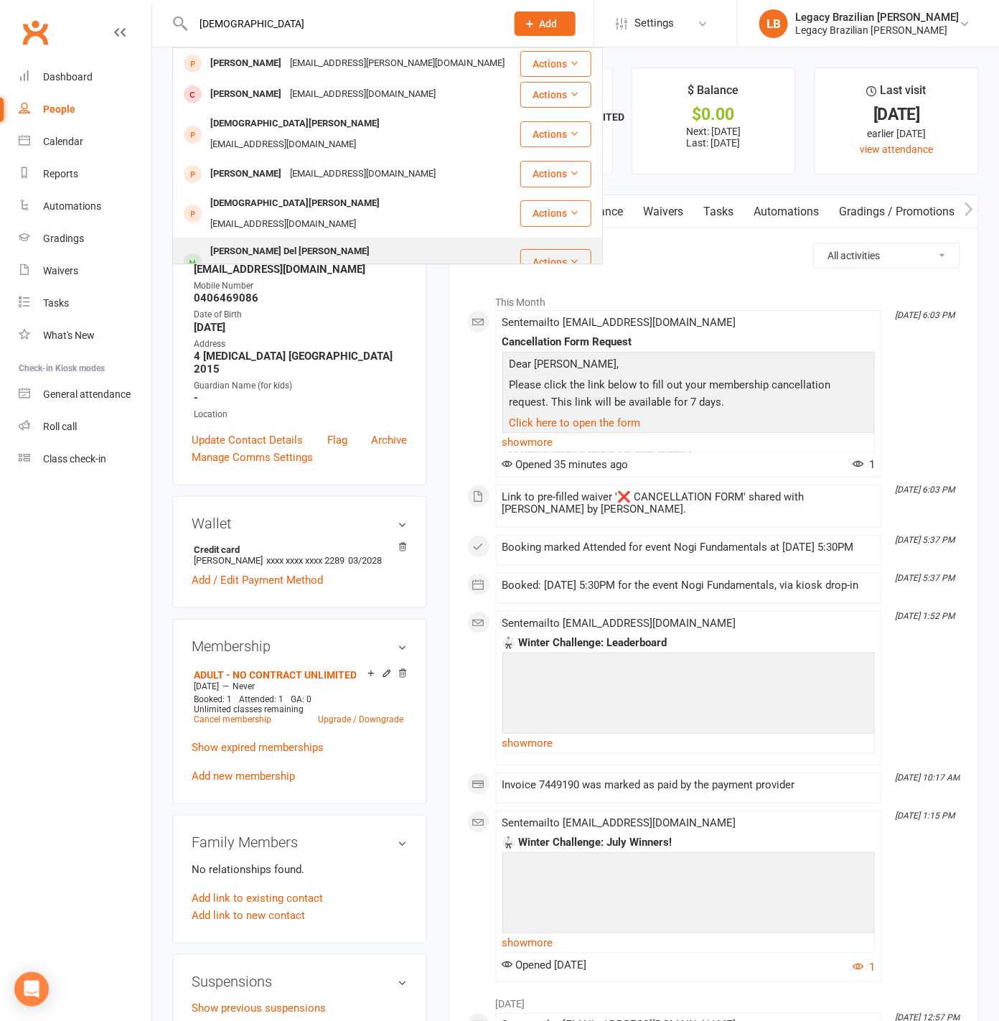
type input "[DEMOGRAPHIC_DATA]"
click at [317, 262] on div "[EMAIL_ADDRESS][DOMAIN_NAME]" at bounding box center [283, 272] width 154 height 21
